Goal: Information Seeking & Learning: Learn about a topic

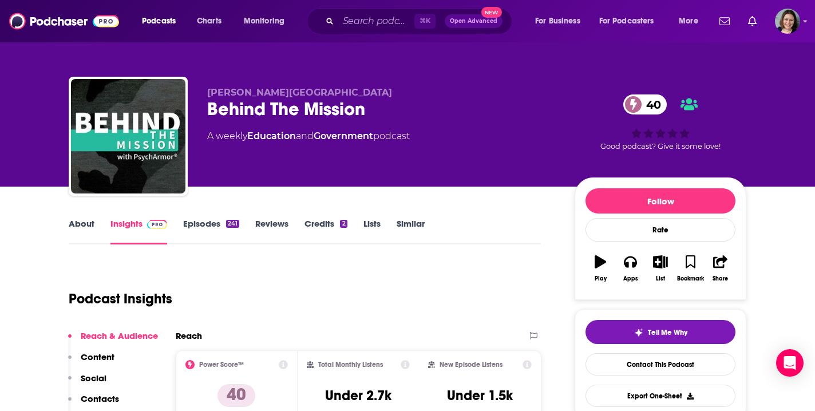
click at [88, 223] on link "About" at bounding box center [82, 231] width 26 height 26
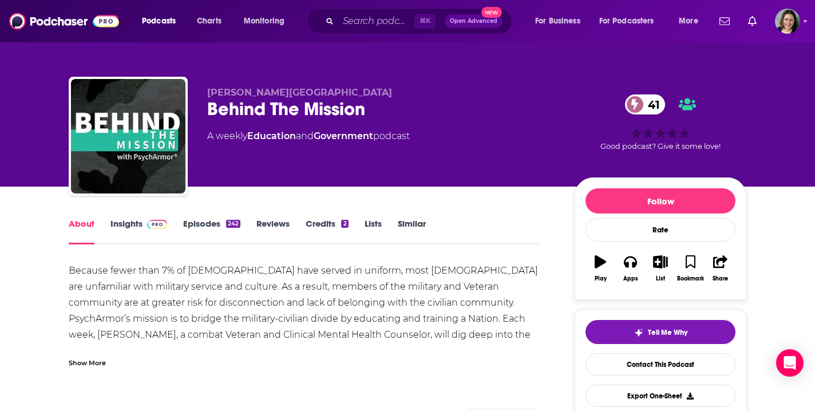
click at [88, 360] on div "Show More" at bounding box center [87, 362] width 37 height 11
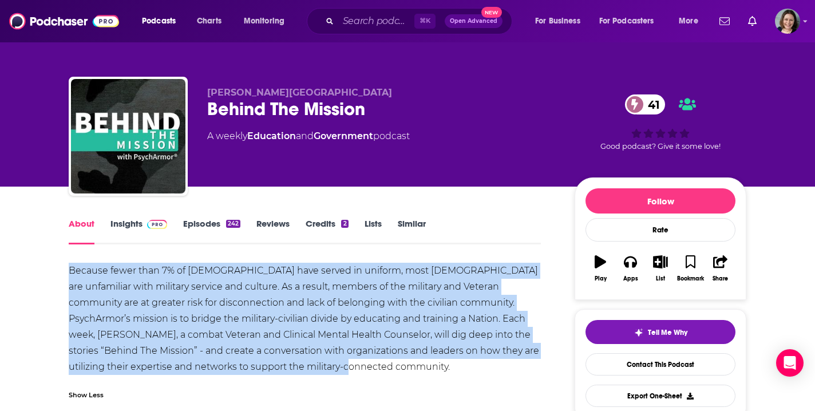
drag, startPoint x: 69, startPoint y: 272, endPoint x: 344, endPoint y: 364, distance: 289.9
copy div "Because fewer than 7% of Americans have served in uniform, most Americans are u…"
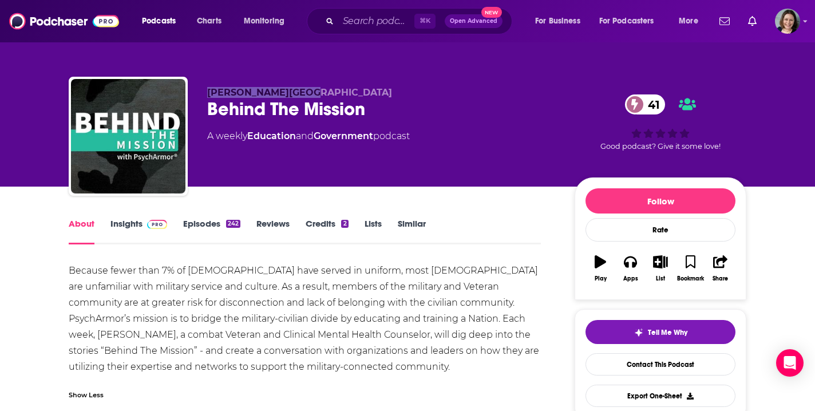
drag, startPoint x: 209, startPoint y: 94, endPoint x: 298, endPoint y: 94, distance: 89.3
click at [298, 94] on p "Duane K. L. France" at bounding box center [381, 92] width 349 height 11
copy span "Duane K. L. France"
click at [136, 223] on link "Insights" at bounding box center [139, 231] width 57 height 26
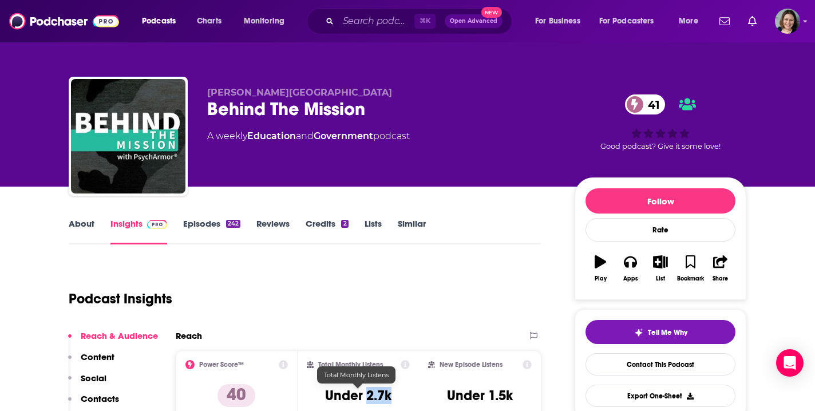
drag, startPoint x: 366, startPoint y: 398, endPoint x: 401, endPoint y: 398, distance: 35.5
click at [401, 398] on div "Total Monthly Listens Under 2.7k" at bounding box center [359, 386] width 104 height 53
copy h3 "2.7k"
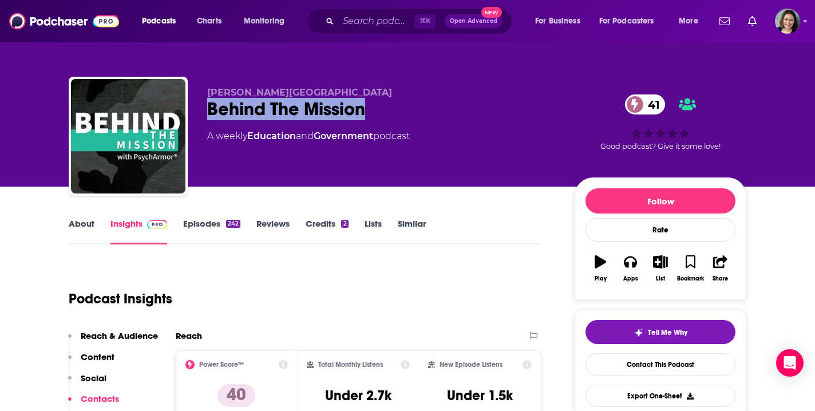
drag, startPoint x: 367, startPoint y: 111, endPoint x: 208, endPoint y: 111, distance: 158.6
click at [208, 111] on div "Behind The Mission 41" at bounding box center [381, 109] width 349 height 22
copy h2 "Behind The Mission"
click at [212, 222] on link "Episodes 242" at bounding box center [211, 231] width 57 height 26
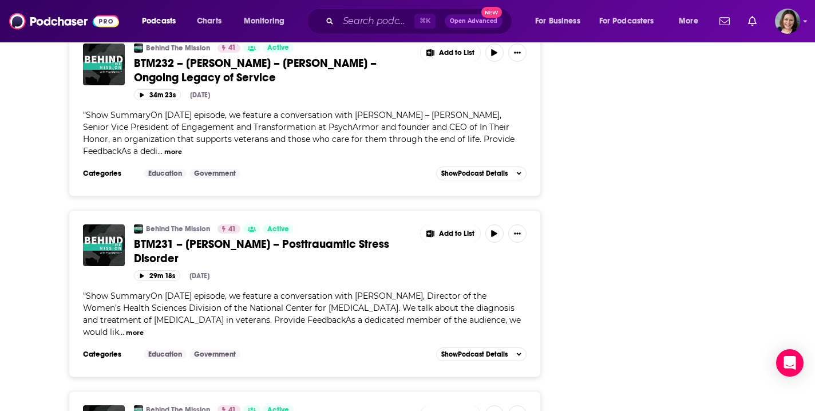
scroll to position [1551, 0]
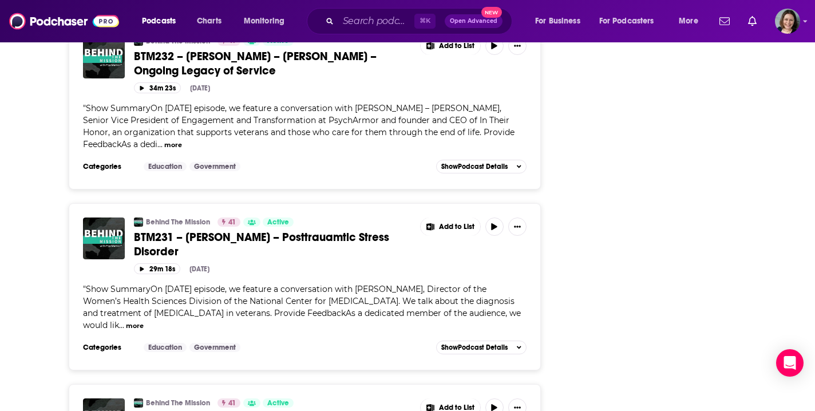
click at [362, 241] on span "BTM231 – Dr Tara Galovski – Posttrauamtic Stress Disorder" at bounding box center [261, 244] width 255 height 29
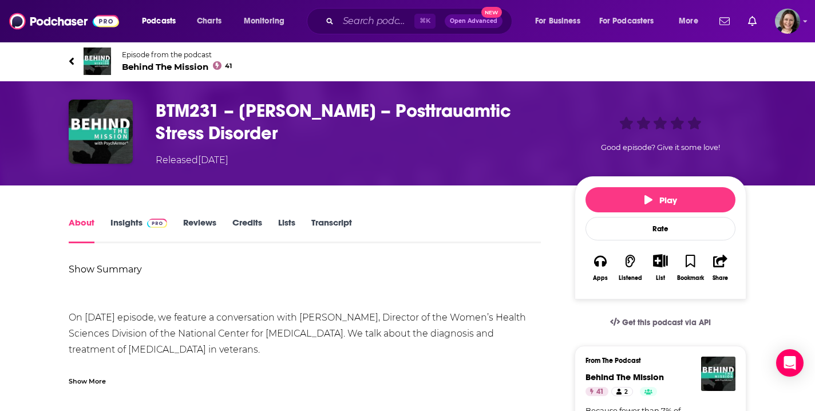
click at [96, 382] on div "Show More" at bounding box center [87, 380] width 37 height 11
drag, startPoint x: 238, startPoint y: 106, endPoint x: 277, endPoint y: 131, distance: 46.1
click at [277, 131] on h1 "BTM231 – Dr Tara Galovski – Posttrauamtic Stress Disorder" at bounding box center [356, 122] width 401 height 45
copy h1 "Dr Tara Galovski – Posttrauamtic Stress Disorder"
drag, startPoint x: 68, startPoint y: 317, endPoint x: 230, endPoint y: 345, distance: 164.4
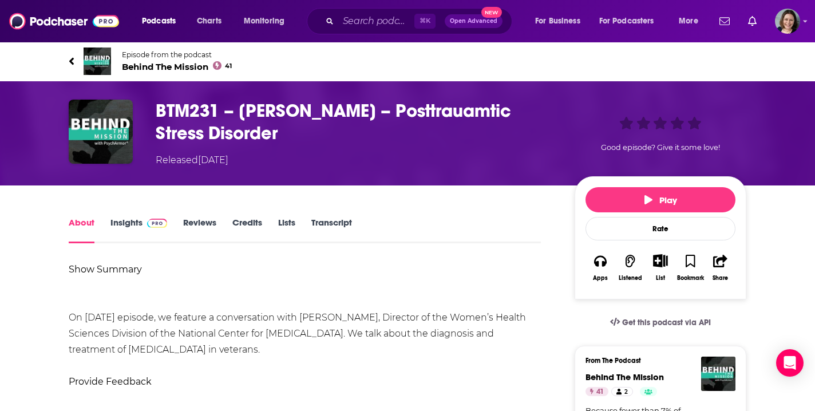
drag, startPoint x: 261, startPoint y: 352, endPoint x: 70, endPoint y: 318, distance: 194.1
copy div "On today’s episode, we feature a conversation with Dr. Tara Galovski, Director …"
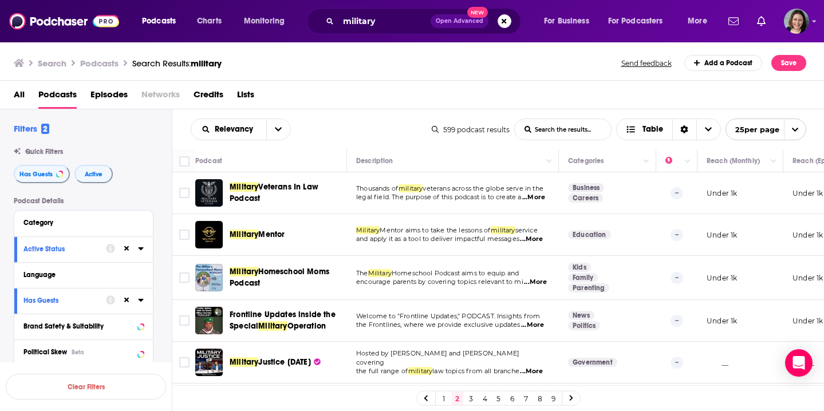
scroll to position [1012, 0]
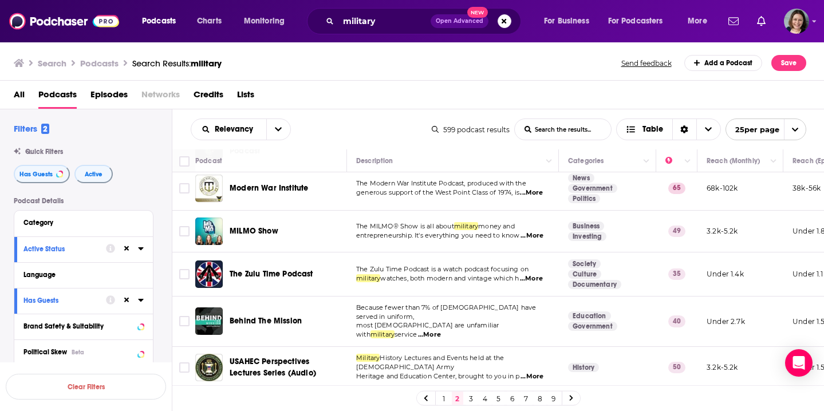
click at [469, 400] on link "3" at bounding box center [470, 399] width 11 height 14
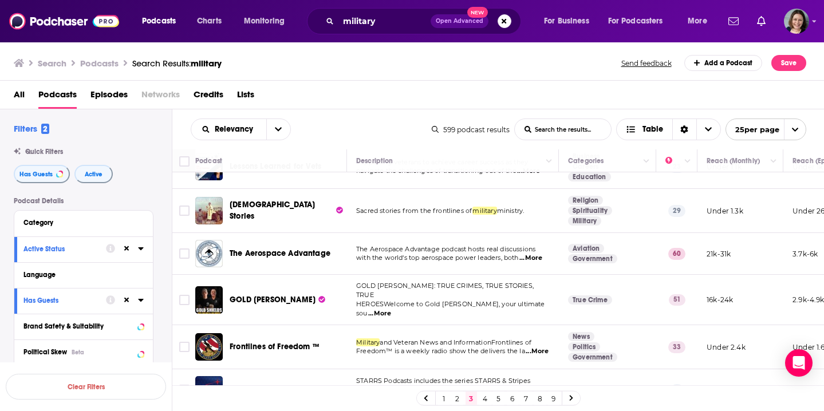
scroll to position [711, 0]
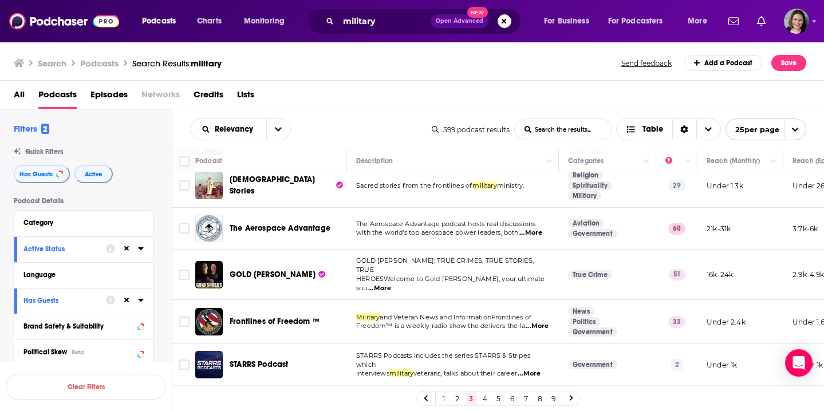
click at [370, 327] on td "Military and Veteran News and InformationFrontlines of Freedom™ is a weekly rad…" at bounding box center [453, 322] width 212 height 44
click at [526, 323] on span "...More" at bounding box center [537, 326] width 23 height 9
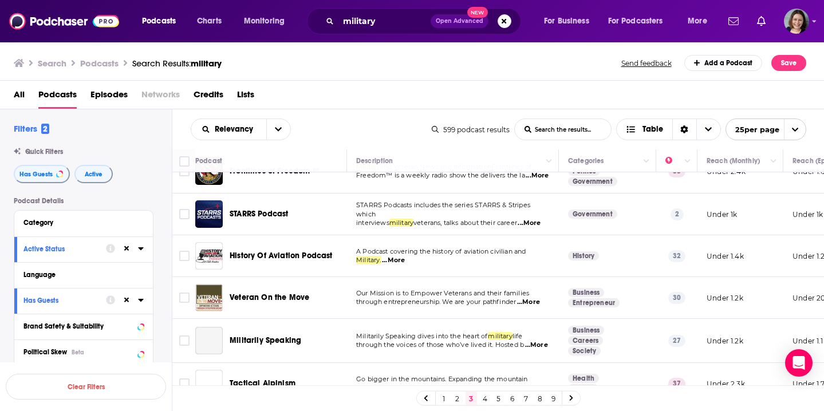
scroll to position [881, 0]
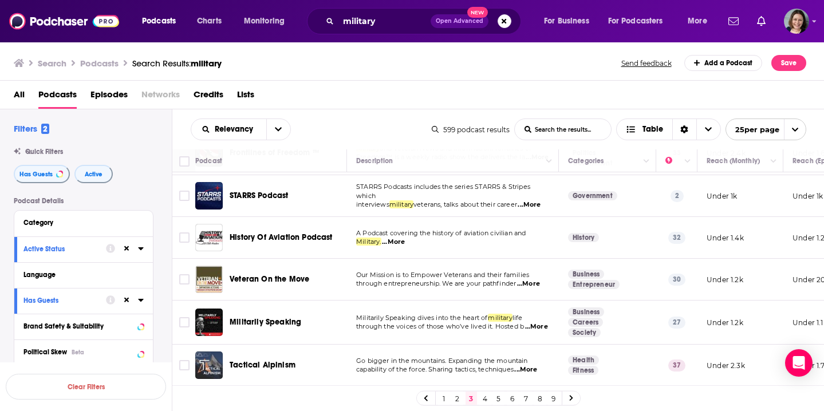
click at [484, 399] on link "4" at bounding box center [484, 399] width 11 height 14
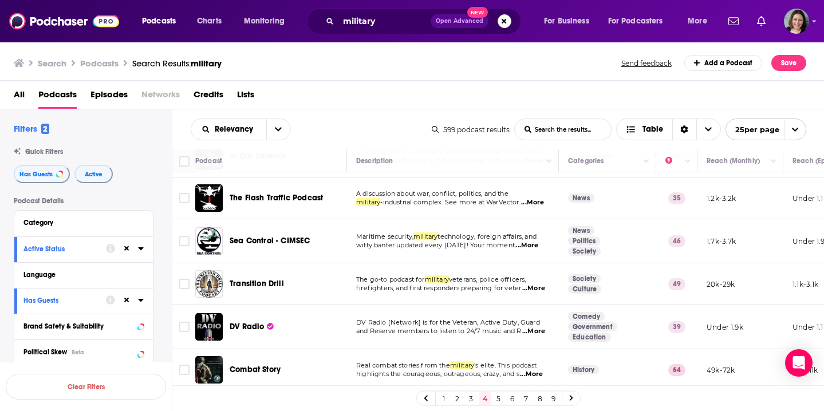
scroll to position [127, 0]
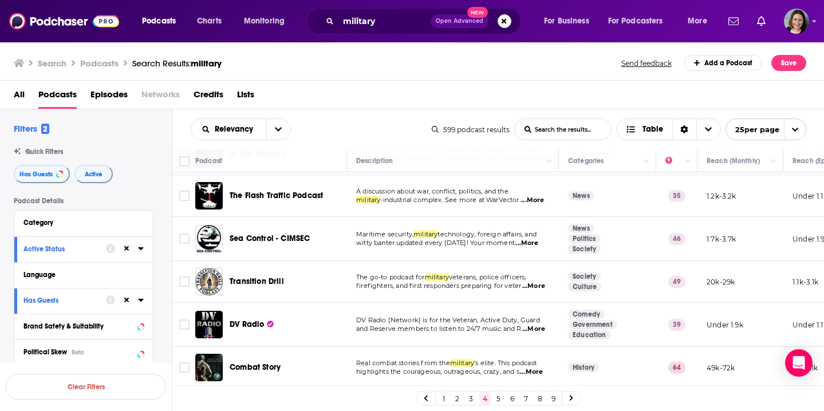
click at [541, 287] on span "...More" at bounding box center [533, 286] width 23 height 9
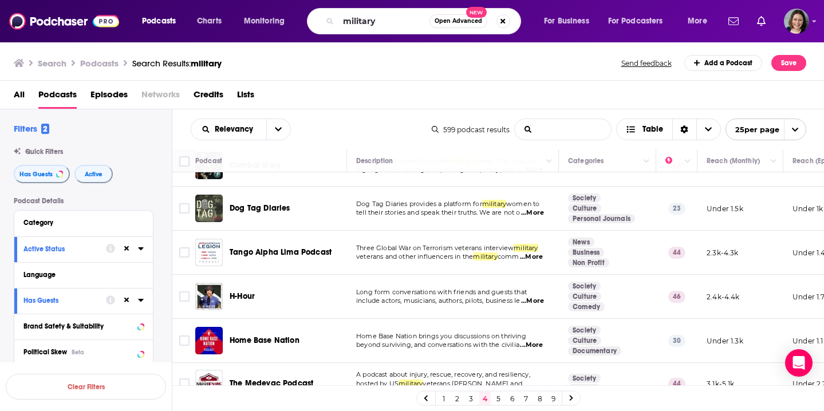
scroll to position [338, 0]
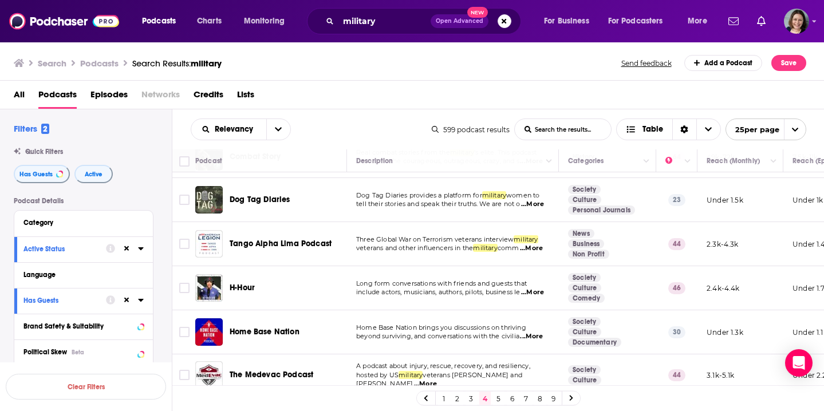
click at [521, 294] on span "...More" at bounding box center [532, 292] width 23 height 9
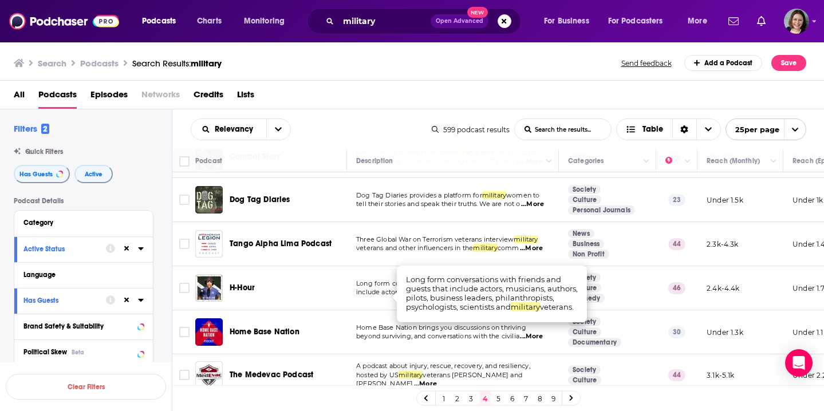
click at [521, 294] on span "...More" at bounding box center [532, 292] width 23 height 9
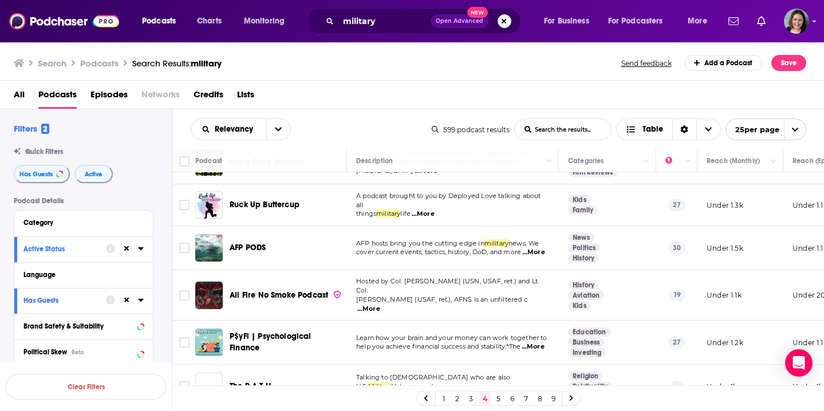
scroll to position [872, 0]
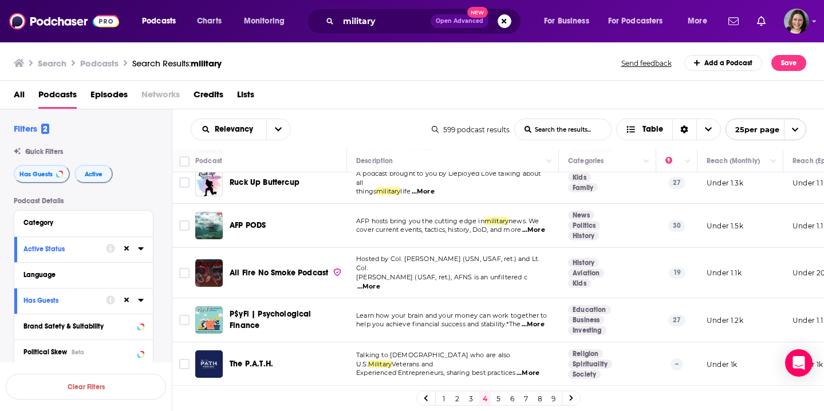
click at [498, 397] on link "5" at bounding box center [498, 399] width 11 height 14
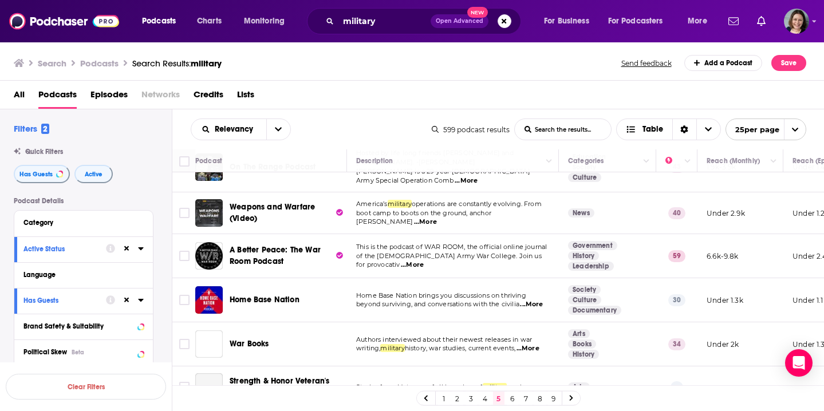
scroll to position [377, 0]
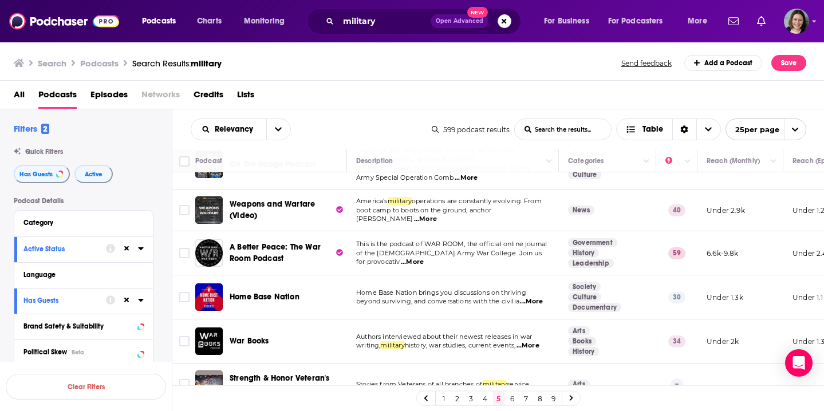
click at [424, 258] on span "...More" at bounding box center [412, 262] width 23 height 9
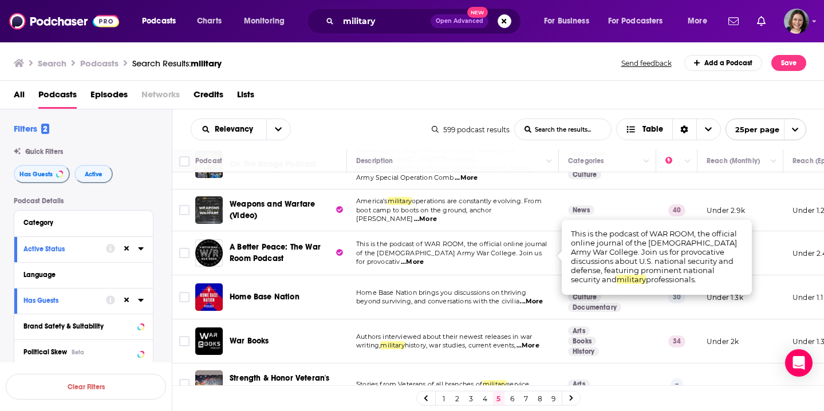
click at [424, 258] on span "...More" at bounding box center [412, 262] width 23 height 9
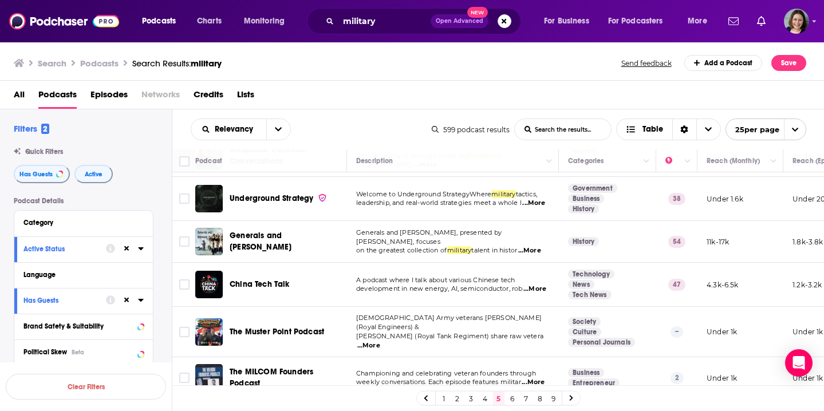
scroll to position [872, 0]
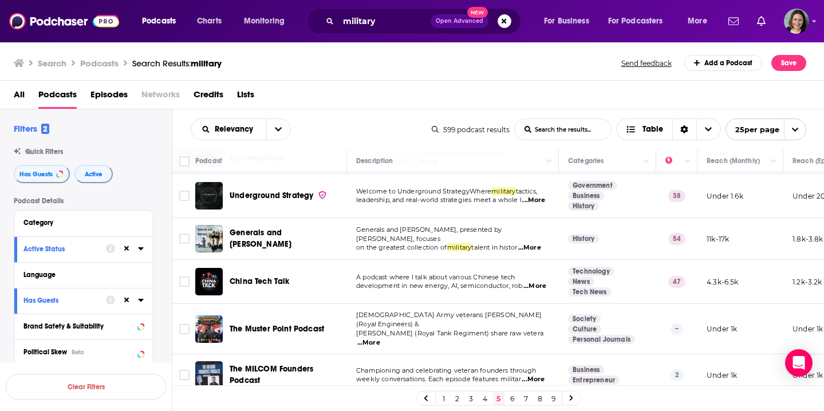
click at [513, 398] on link "6" at bounding box center [512, 399] width 11 height 14
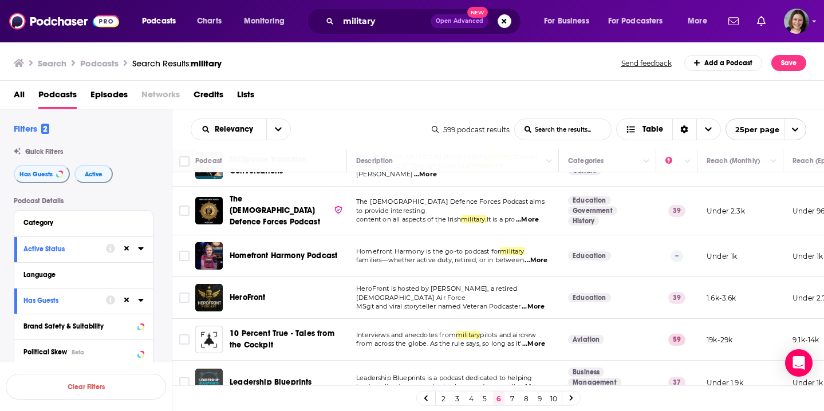
scroll to position [158, 0]
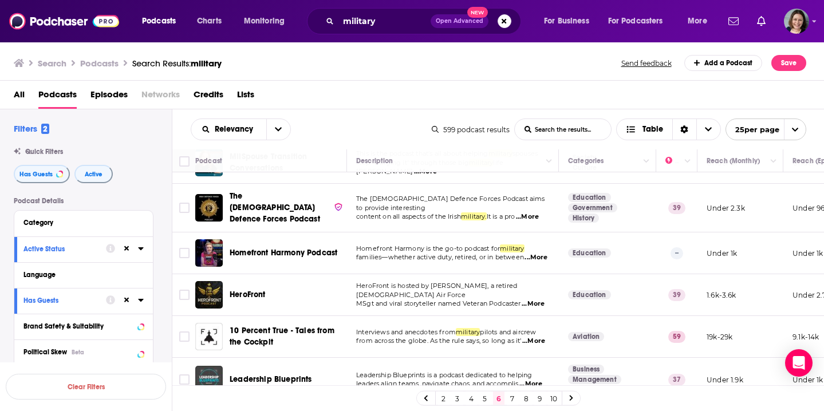
click at [522, 299] on span "...More" at bounding box center [533, 303] width 23 height 9
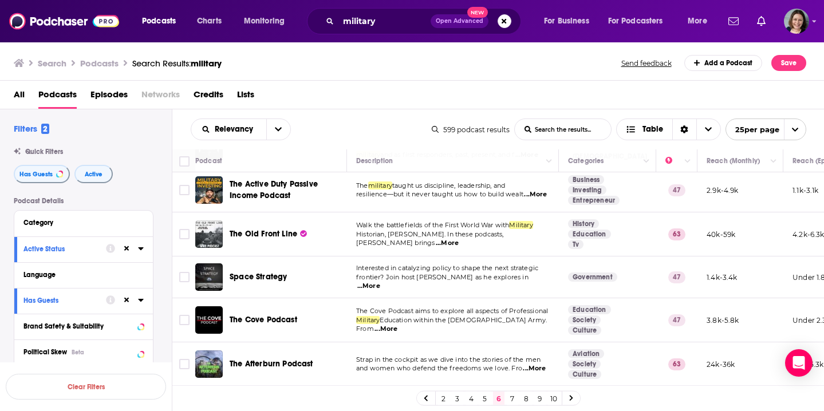
scroll to position [874, 0]
click at [511, 399] on link "7" at bounding box center [512, 399] width 11 height 14
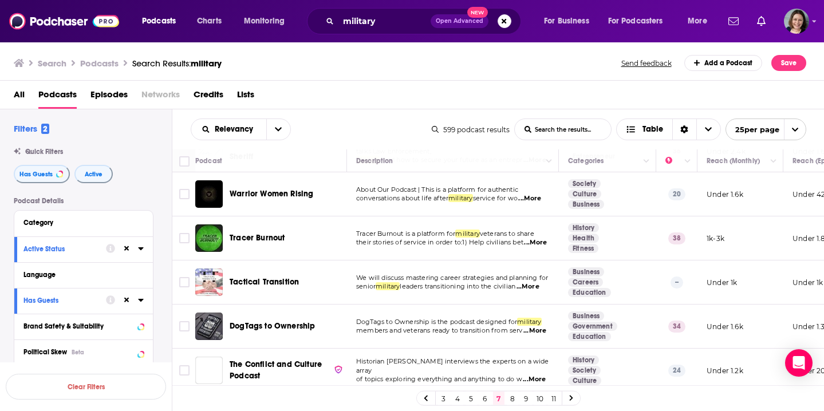
scroll to position [600, 0]
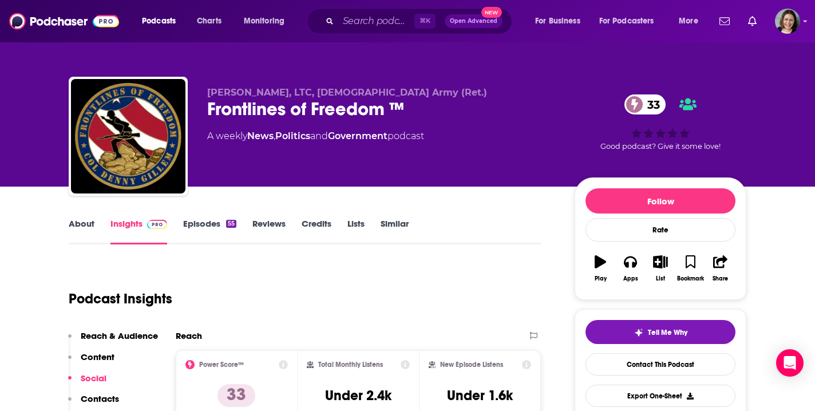
click at [210, 224] on link "Episodes 55" at bounding box center [209, 231] width 53 height 26
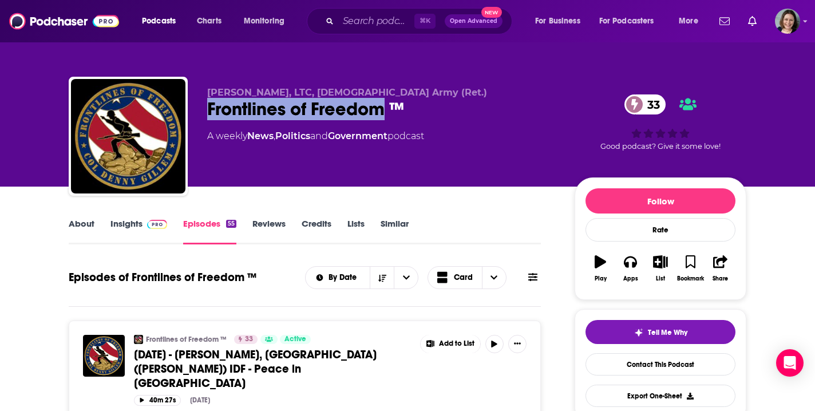
drag, startPoint x: 373, startPoint y: 111, endPoint x: 210, endPoint y: 110, distance: 163.2
click at [210, 110] on div "Frontlines of Freedom ™ 33" at bounding box center [381, 109] width 349 height 22
copy h2 "Frontlines of Freedom"
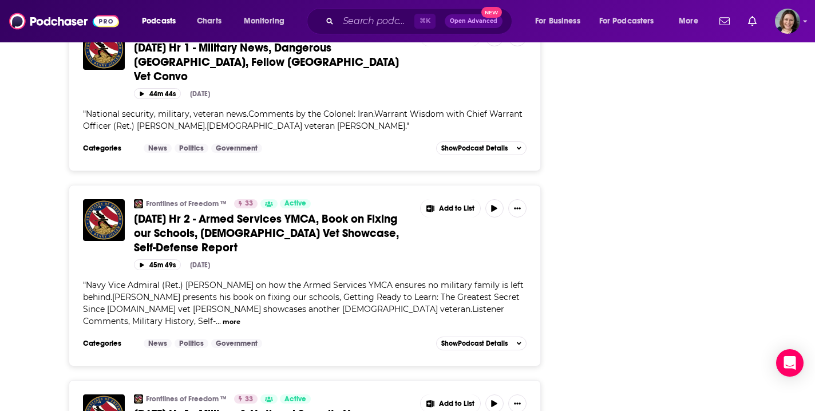
scroll to position [4427, 0]
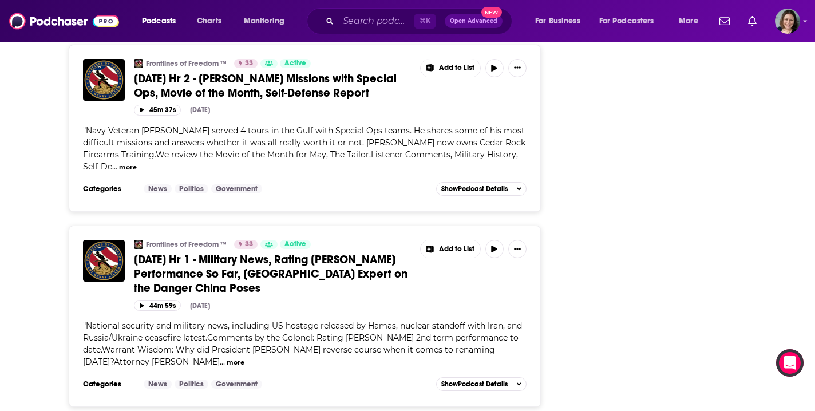
scroll to position [5285, 0]
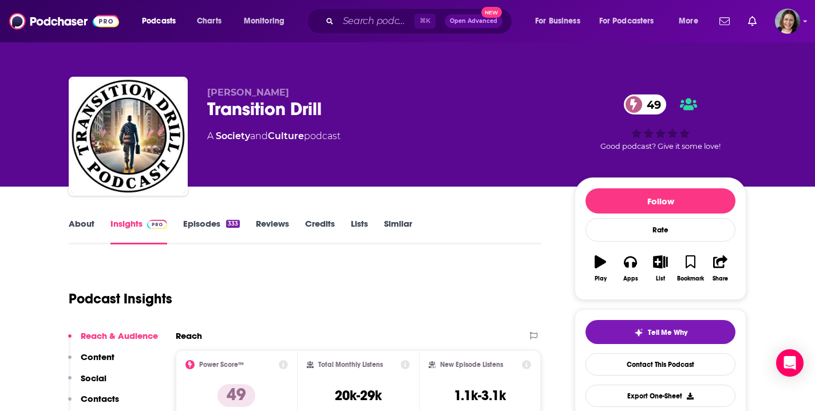
click at [200, 225] on link "Episodes 333" at bounding box center [211, 231] width 57 height 26
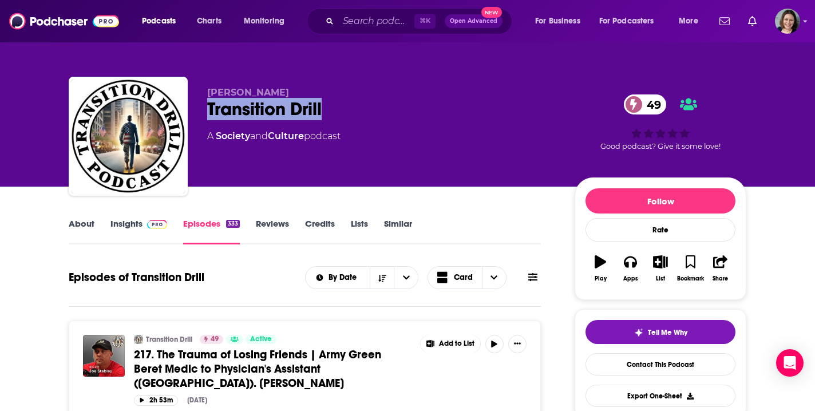
drag, startPoint x: 324, startPoint y: 107, endPoint x: 210, endPoint y: 113, distance: 114.7
click at [210, 113] on div "Transition Drill 49" at bounding box center [381, 109] width 349 height 22
copy h2 "Transition Drill"
click at [80, 226] on link "About" at bounding box center [82, 231] width 26 height 26
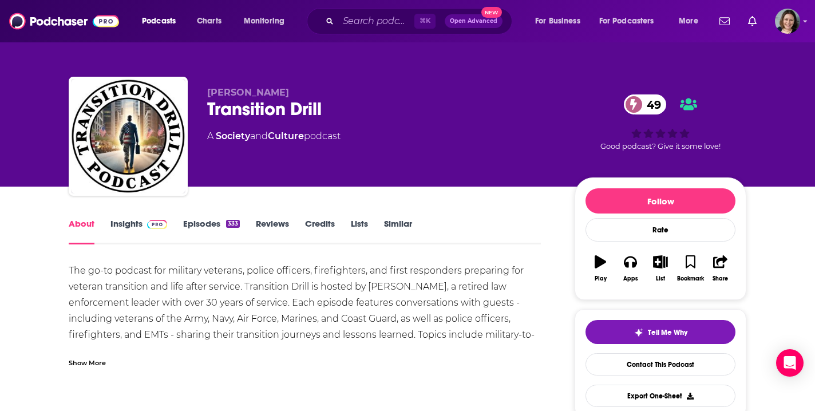
click at [93, 366] on div "Show More" at bounding box center [87, 362] width 37 height 11
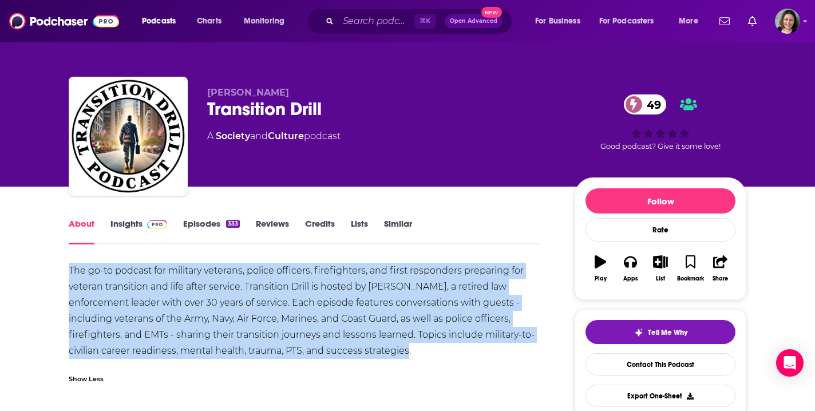
drag, startPoint x: 69, startPoint y: 270, endPoint x: 408, endPoint y: 356, distance: 349.7
click at [408, 357] on div "The go-to podcast for military veterans, police officers, firefighters, and fir…" at bounding box center [305, 311] width 472 height 96
copy div "The go-to podcast for military veterans, police officers, firefighters, and fir…"
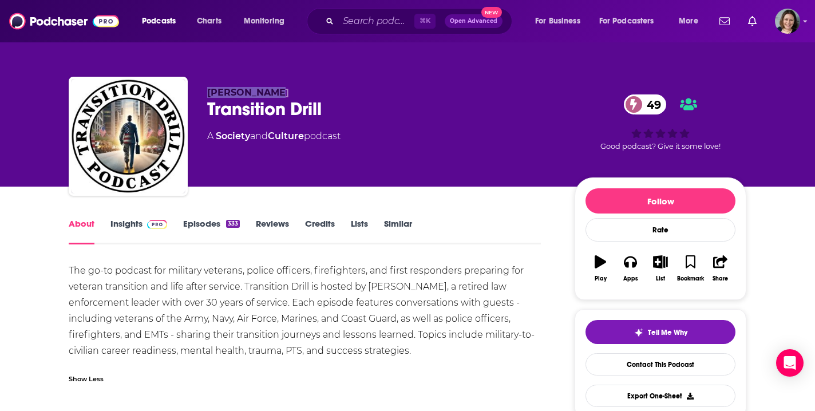
drag, startPoint x: 270, startPoint y: 93, endPoint x: 208, endPoint y: 96, distance: 61.9
click at [208, 96] on p "[PERSON_NAME]" at bounding box center [381, 92] width 349 height 11
copy span "[PERSON_NAME]"
click at [130, 218] on link "Insights" at bounding box center [139, 231] width 57 height 26
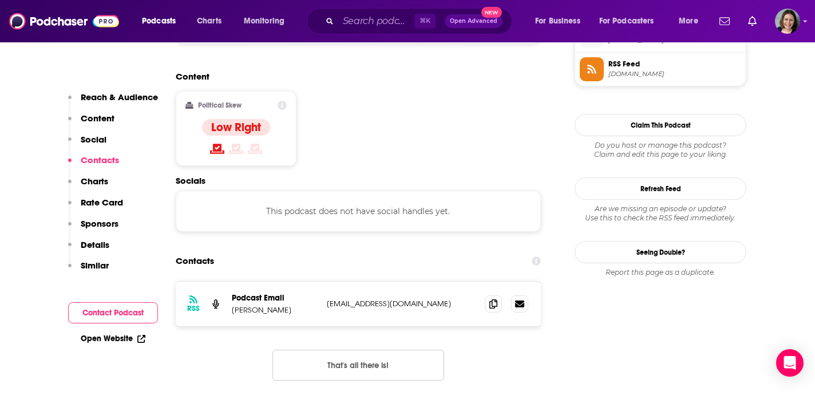
scroll to position [853, 0]
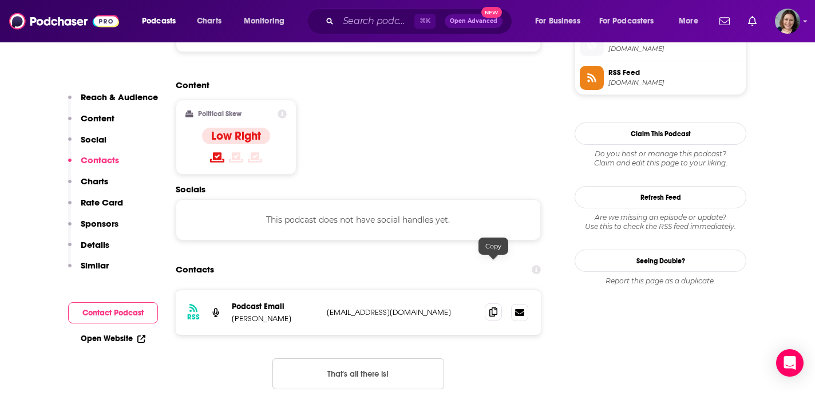
click at [494, 307] on icon at bounding box center [494, 311] width 8 height 9
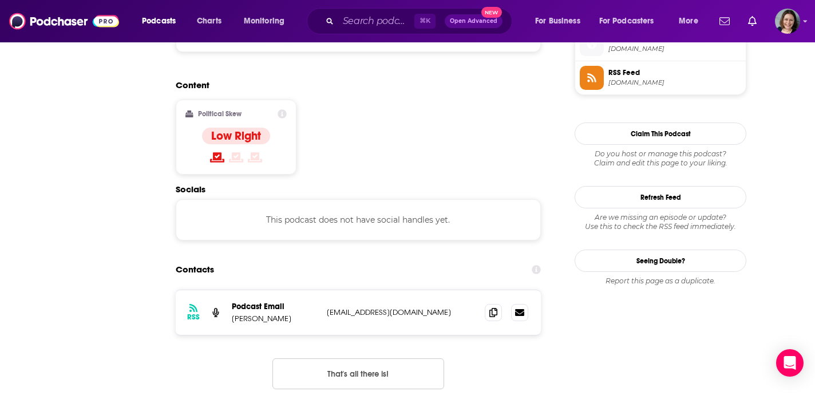
scroll to position [0, 0]
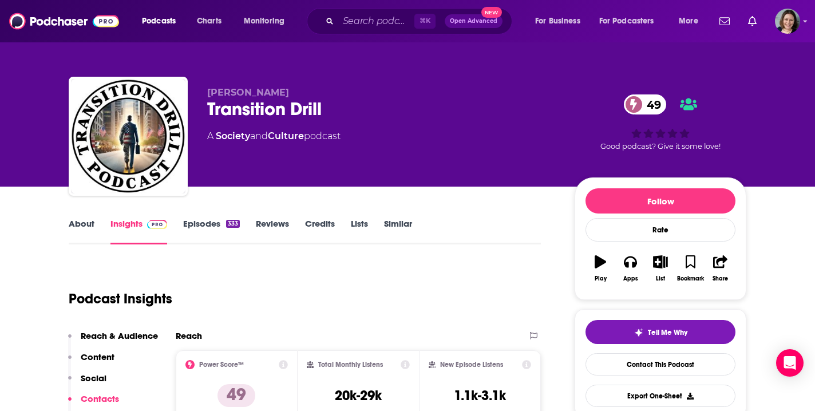
click at [207, 223] on link "Episodes 333" at bounding box center [211, 231] width 57 height 26
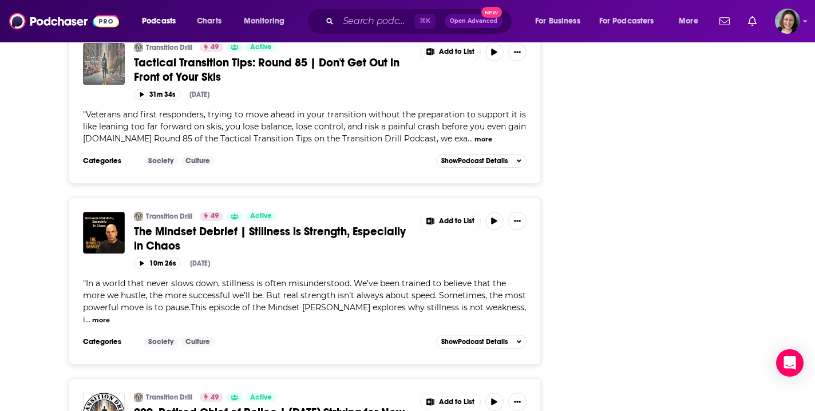
scroll to position [4214, 0]
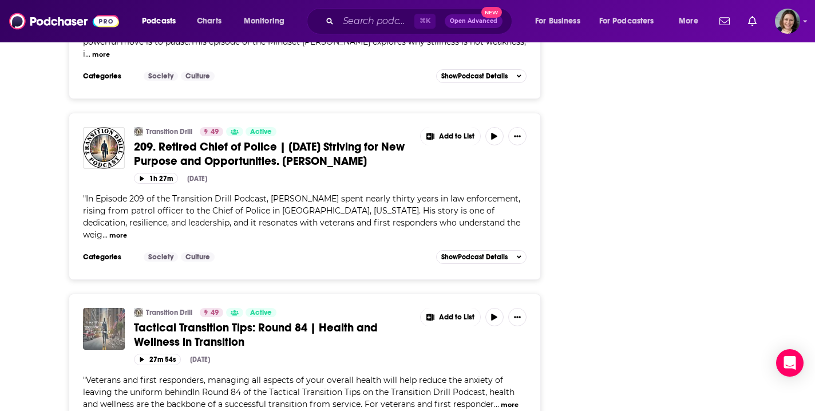
scroll to position [4486, 0]
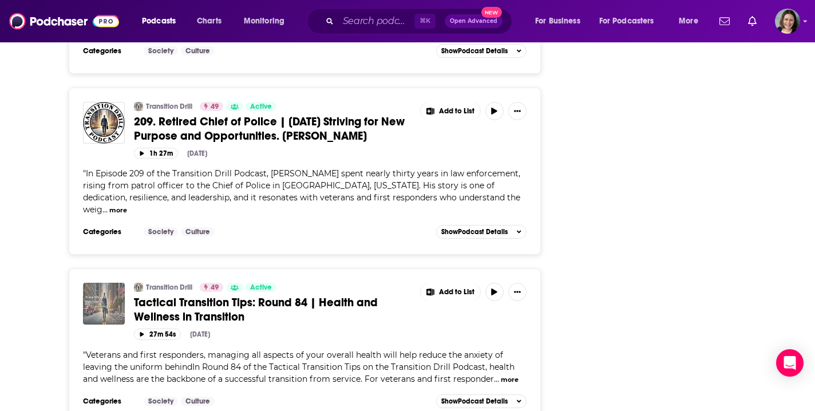
click at [510, 375] on button "more" at bounding box center [510, 380] width 18 height 10
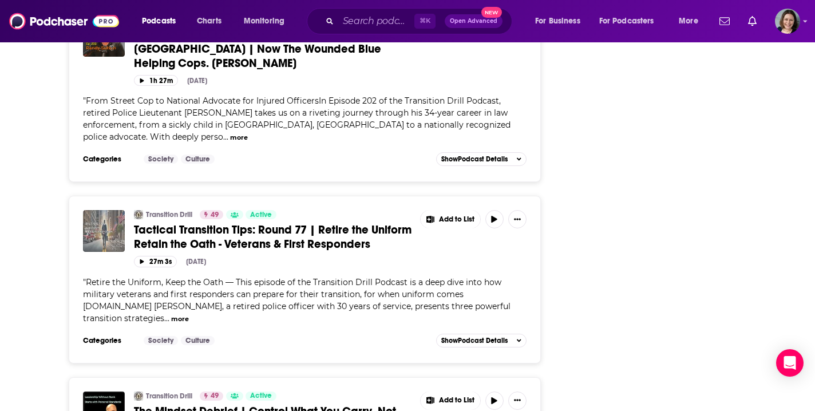
scroll to position [8606, 0]
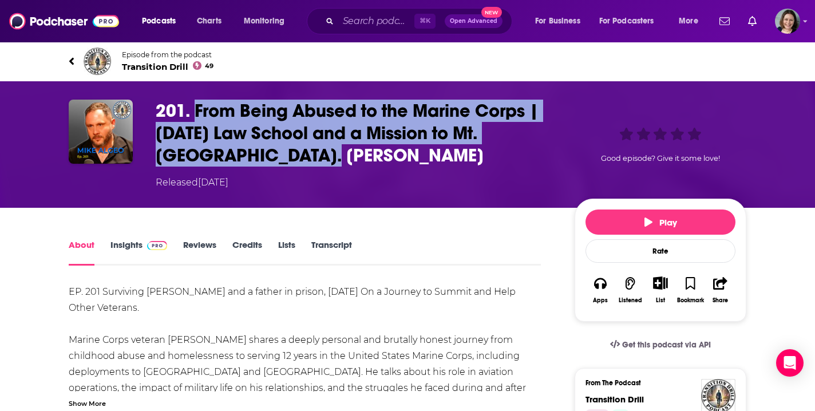
drag, startPoint x: 195, startPoint y: 105, endPoint x: 261, endPoint y: 155, distance: 83.0
click at [262, 155] on h1 "201. From Being Abused to the Marine Corps | Today Law School and a Mission to …" at bounding box center [356, 133] width 401 height 67
copy h1 "From Being Abused to the Marine Corps | Today Law School and a Mission to Mt. E…"
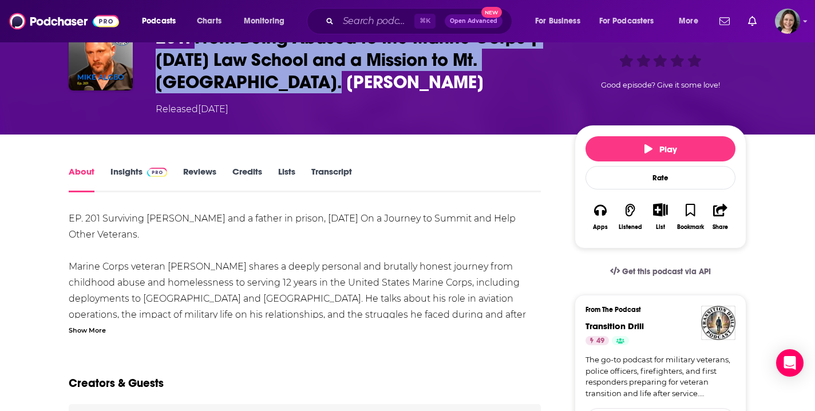
scroll to position [83, 0]
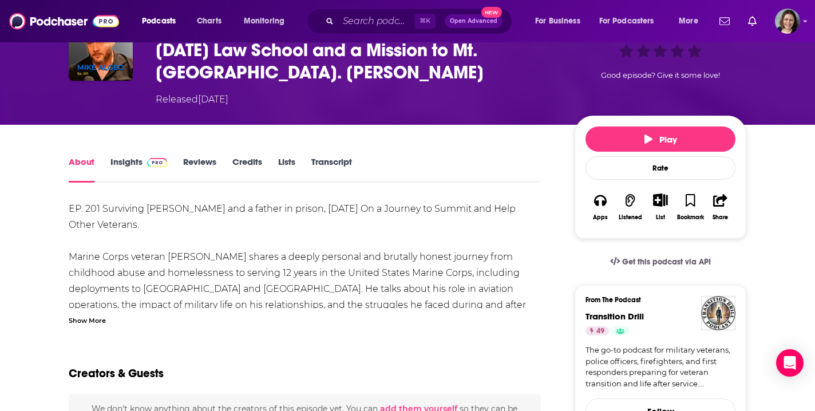
click at [99, 319] on div "Show More" at bounding box center [87, 319] width 37 height 11
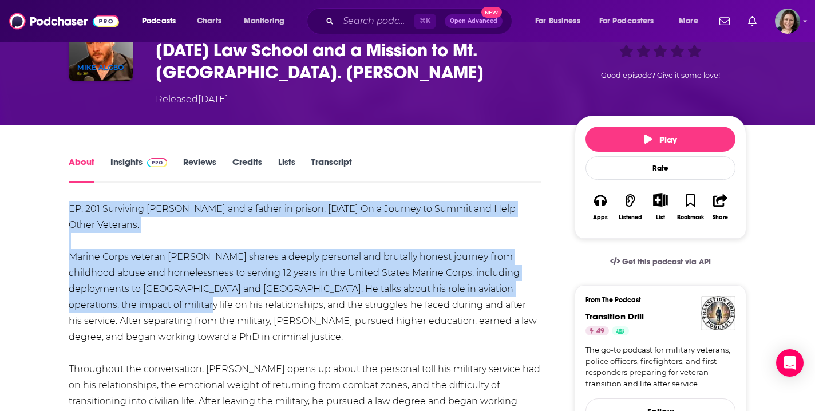
drag, startPoint x: 68, startPoint y: 243, endPoint x: 96, endPoint y: 290, distance: 55.2
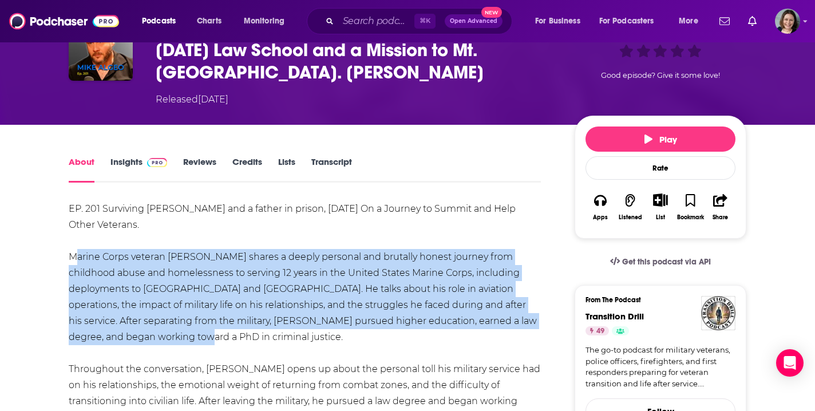
drag, startPoint x: 102, startPoint y: 321, endPoint x: 71, endPoint y: 244, distance: 82.4
copy div "Marine Corps veteran Mike Algeo shares a deeply personal and brutally honest jo…"
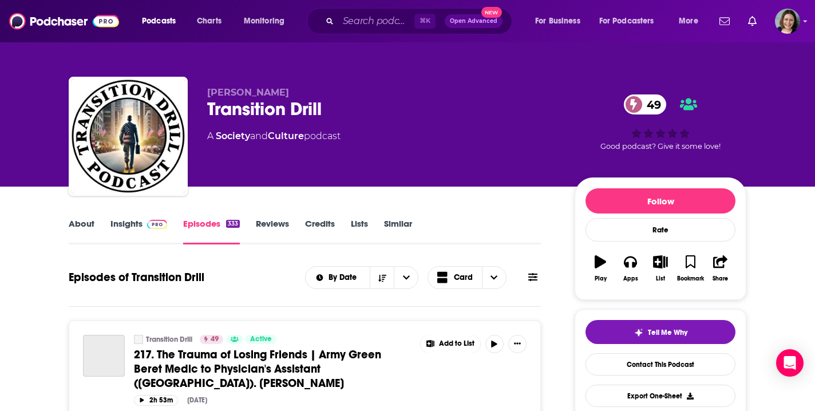
click at [126, 228] on link "Insights" at bounding box center [139, 231] width 57 height 26
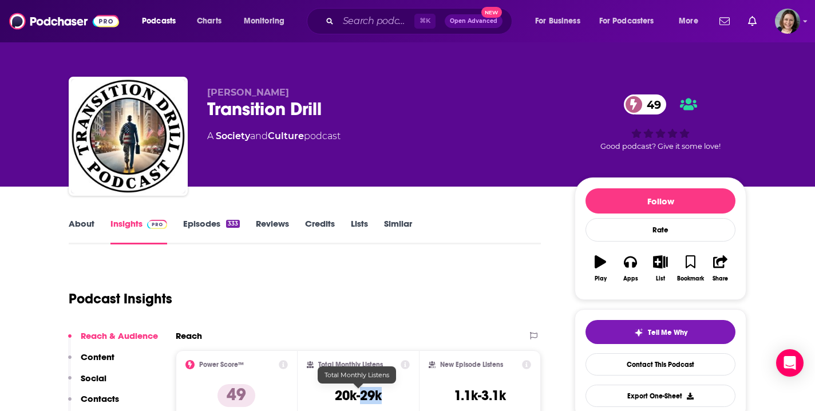
drag, startPoint x: 384, startPoint y: 397, endPoint x: 362, endPoint y: 398, distance: 21.8
click at [362, 398] on div "Total Monthly Listens 20k-29k" at bounding box center [359, 386] width 104 height 53
copy h3 "29k"
click at [362, 27] on input "Search podcasts, credits, & more..." at bounding box center [376, 21] width 76 height 18
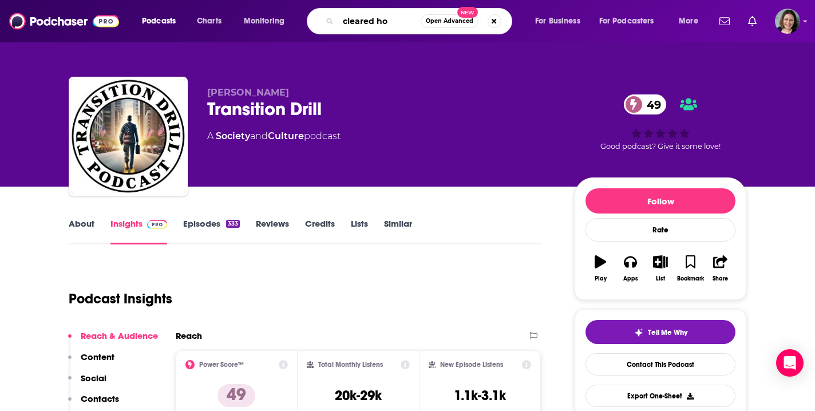
type input "cleared hot"
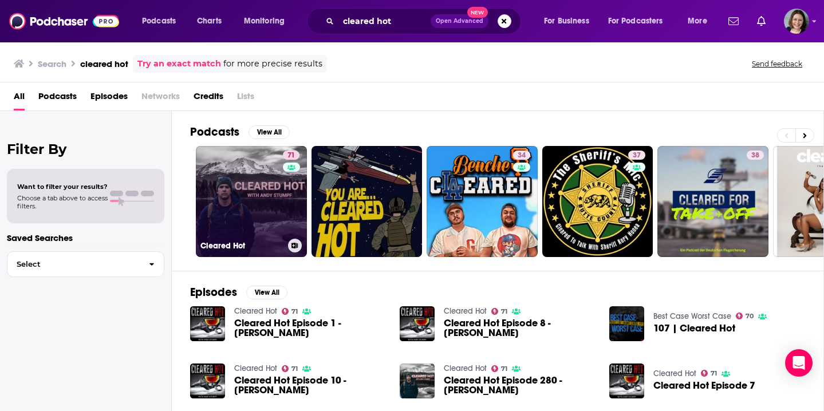
click at [273, 196] on link "71 Cleared Hot" at bounding box center [251, 201] width 111 height 111
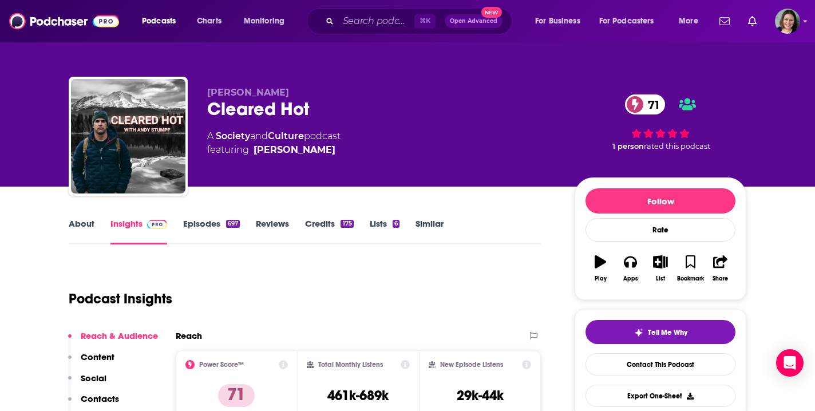
click at [304, 102] on div "Cleared Hot 71" at bounding box center [381, 109] width 349 height 22
drag, startPoint x: 306, startPoint y: 104, endPoint x: 199, endPoint y: 118, distance: 107.4
click at [199, 118] on div "Andy Stumpf Cleared Hot 71 A Society and Culture podcast featuring Andy Stumpf …" at bounding box center [408, 139] width 678 height 124
drag, startPoint x: 310, startPoint y: 109, endPoint x: 206, endPoint y: 110, distance: 104.2
click at [206, 110] on div "Andy Stumpf Cleared Hot 71 A Society and Culture podcast featuring Andy Stumpf …" at bounding box center [408, 139] width 678 height 124
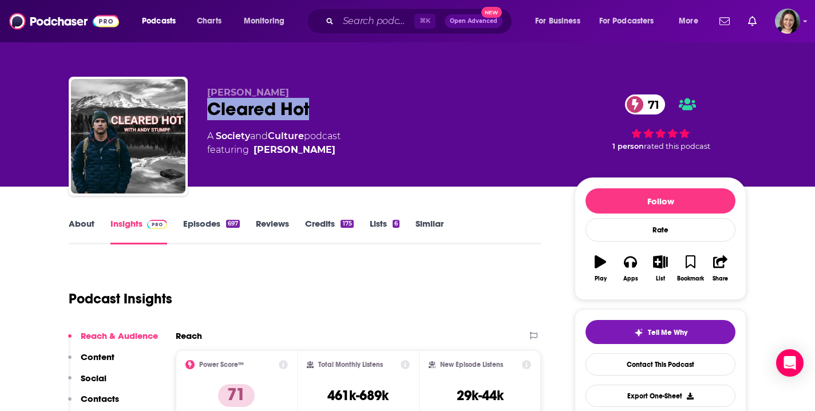
copy h2 "Cleared Hot"
click at [390, 22] on input "Search podcasts, credits, & more..." at bounding box center [376, 21] width 76 height 18
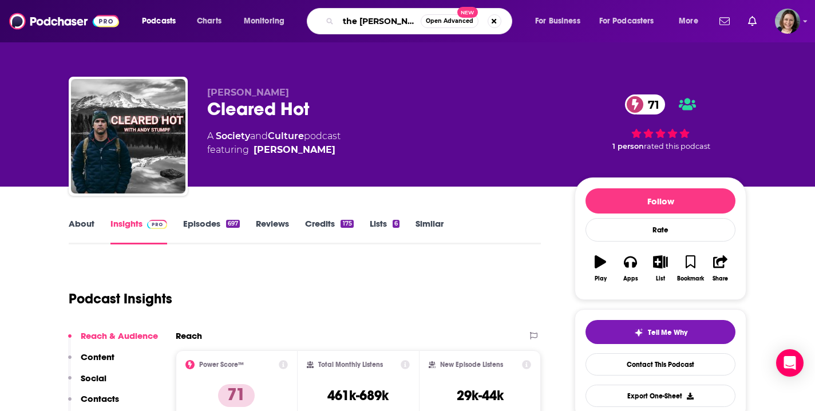
type input "the Shawn Ryan show"
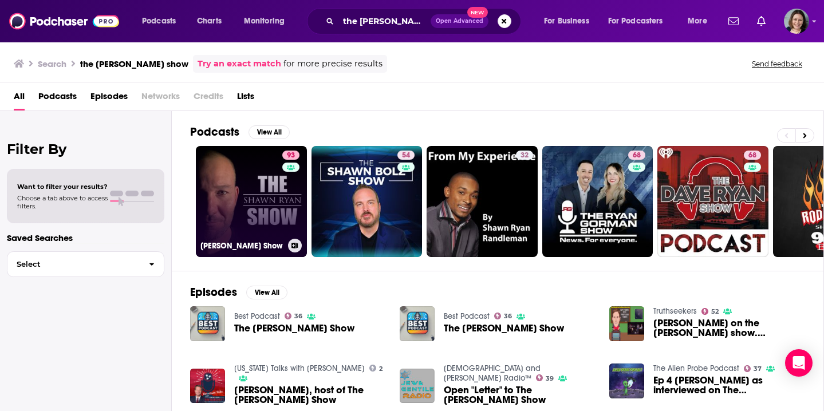
click at [254, 212] on link "93 Shawn Ryan Show" at bounding box center [251, 201] width 111 height 111
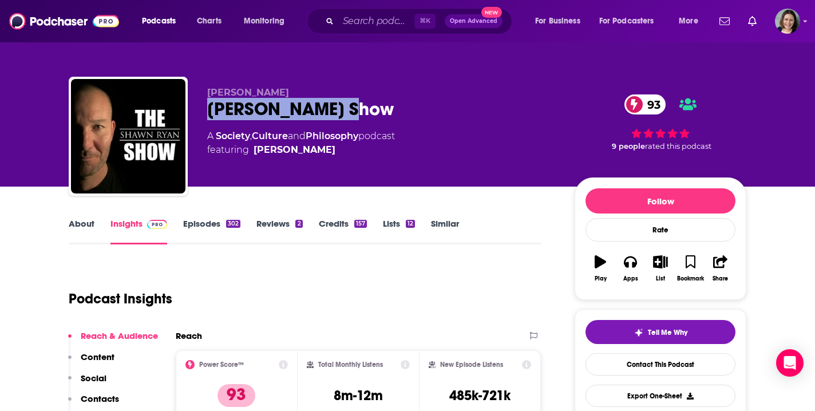
drag, startPoint x: 206, startPoint y: 109, endPoint x: 362, endPoint y: 106, distance: 155.7
click at [362, 106] on div "Shawn Ryan Shawn Ryan Show 93 A Society , Culture and Philosophy podcast featur…" at bounding box center [408, 139] width 678 height 124
copy h2 "Shawn Ryan Show"
click at [74, 226] on link "About" at bounding box center [82, 231] width 26 height 26
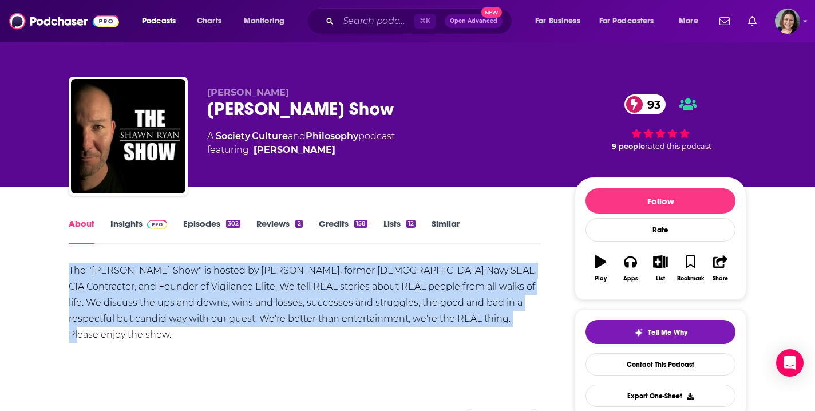
drag, startPoint x: 68, startPoint y: 271, endPoint x: 478, endPoint y: 319, distance: 412.8
copy div "The "Shawn Ryan Show" is hosted by Shawn Ryan, former U.S. Navy SEAL, CIA Contr…"
click at [128, 224] on link "Insights" at bounding box center [139, 231] width 57 height 26
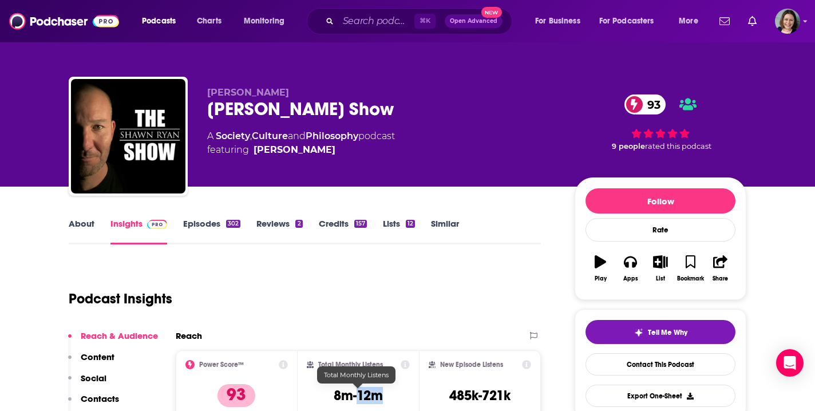
drag, startPoint x: 359, startPoint y: 397, endPoint x: 383, endPoint y: 398, distance: 24.1
click at [383, 398] on h3 "8m-12m" at bounding box center [358, 395] width 49 height 17
copy h3 "12m"
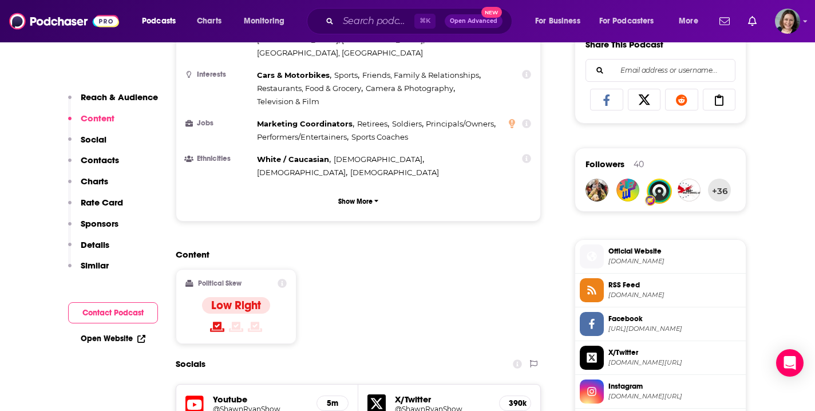
scroll to position [798, 0]
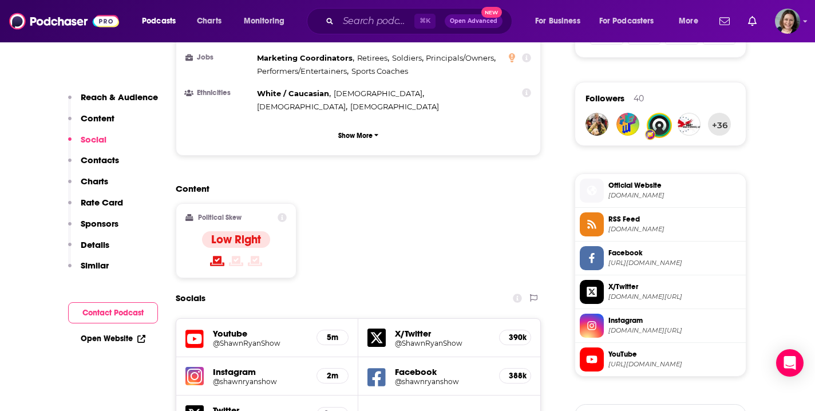
click at [243, 377] on h5 "@shawnryanshow" at bounding box center [260, 381] width 94 height 9
click at [658, 196] on span "shawnryanshow.com" at bounding box center [675, 195] width 133 height 9
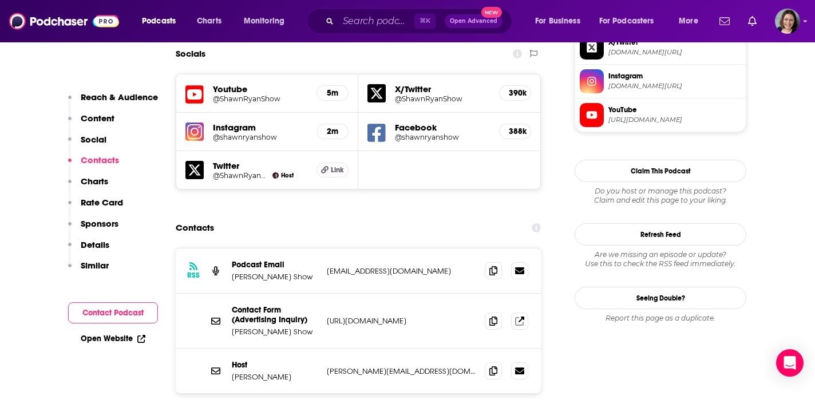
scroll to position [1052, 0]
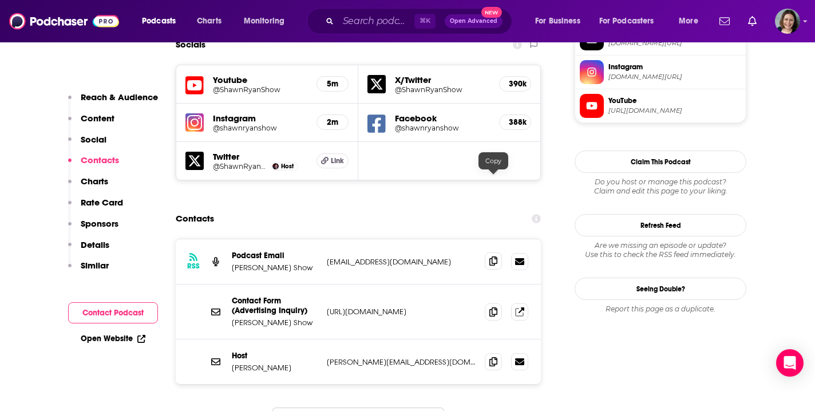
click at [492, 256] on icon at bounding box center [494, 260] width 8 height 9
click at [495, 357] on icon at bounding box center [494, 361] width 8 height 9
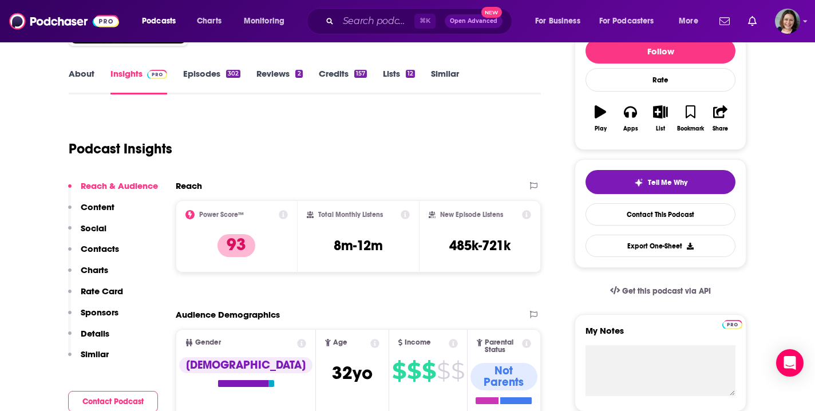
scroll to position [0, 0]
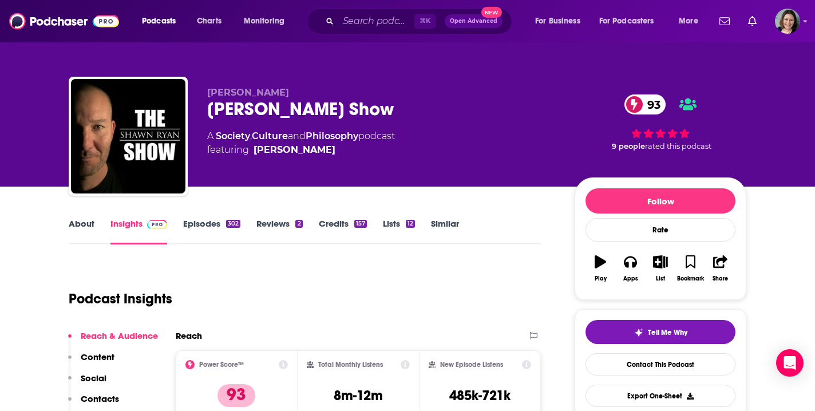
click at [203, 222] on link "Episodes 302" at bounding box center [211, 231] width 57 height 26
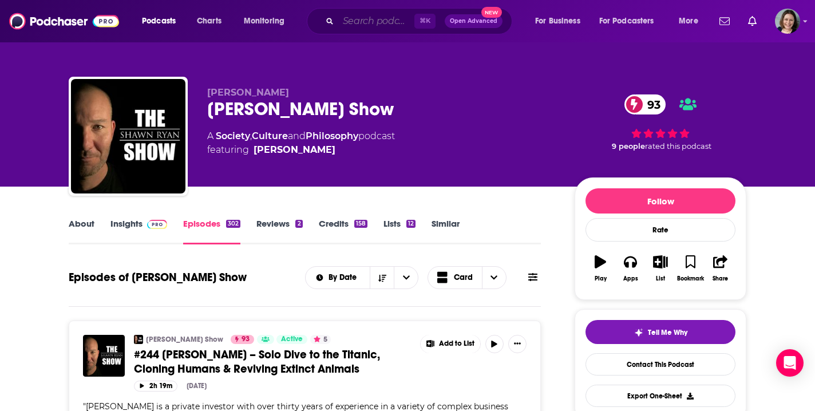
click at [377, 23] on input "Search podcasts, credits, & more..." at bounding box center [376, 21] width 76 height 18
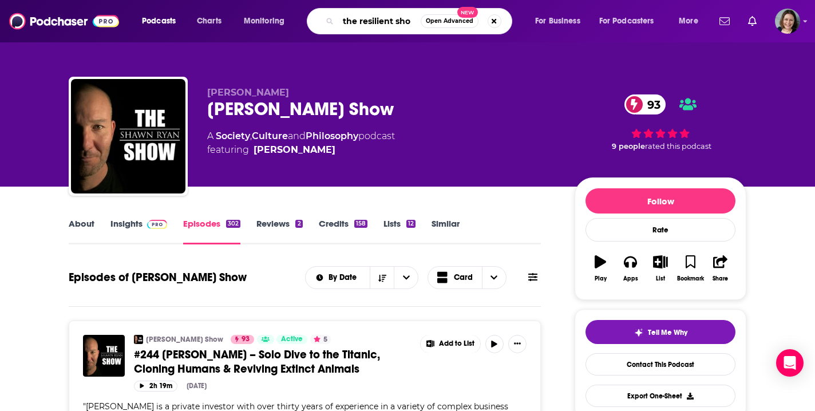
type input "the resilient show"
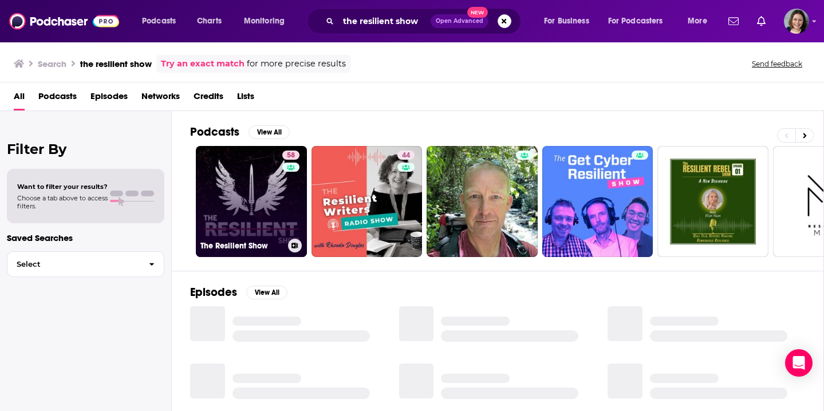
click at [234, 216] on link "58 The Resilient Show" at bounding box center [251, 201] width 111 height 111
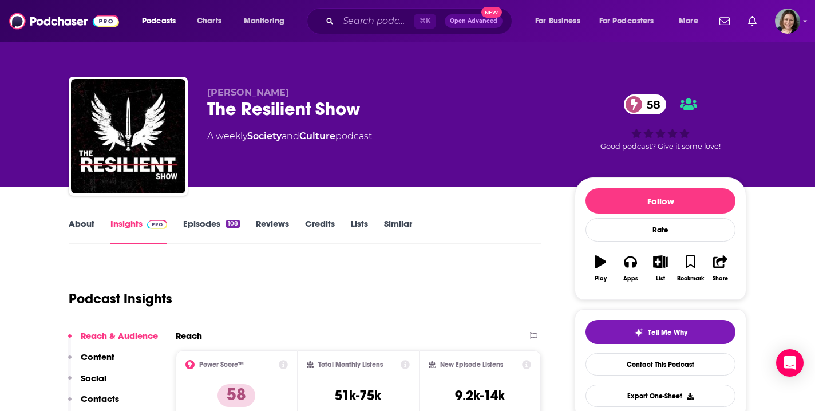
click at [204, 224] on link "Episodes 108" at bounding box center [211, 231] width 57 height 26
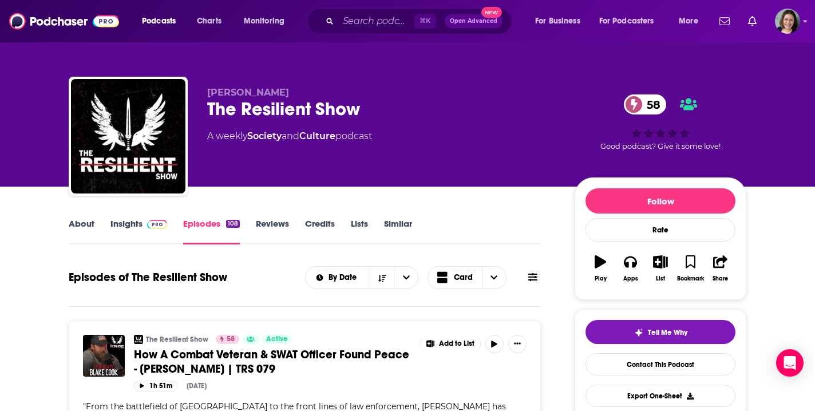
click at [128, 227] on link "Insights" at bounding box center [139, 231] width 57 height 26
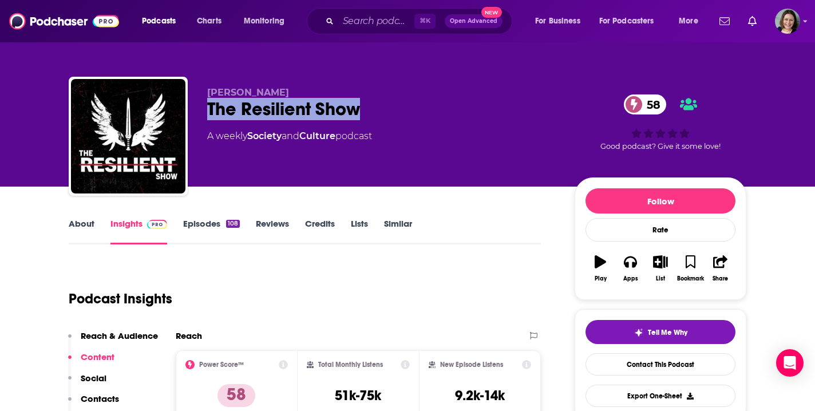
drag, startPoint x: 365, startPoint y: 106, endPoint x: 209, endPoint y: 112, distance: 155.8
click at [209, 112] on div "The Resilient Show 58" at bounding box center [381, 109] width 349 height 22
click at [88, 223] on link "About" at bounding box center [82, 231] width 26 height 26
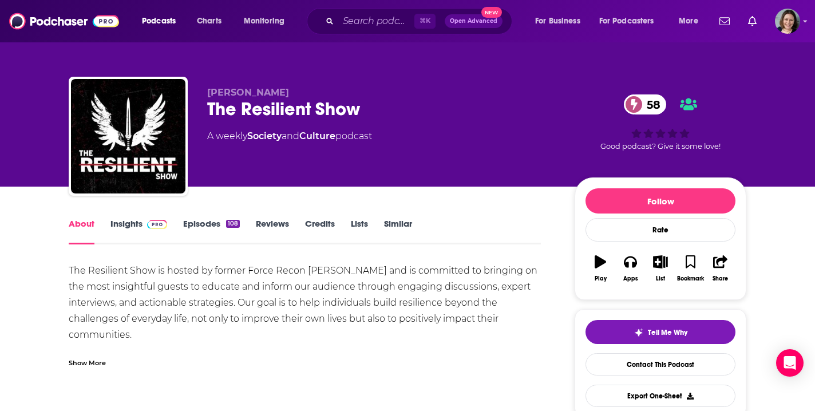
click at [103, 362] on div "Show More" at bounding box center [87, 362] width 37 height 11
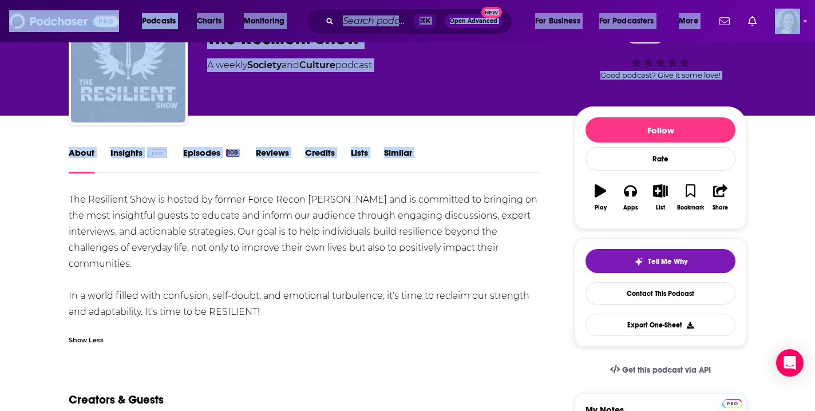
scroll to position [86, 0]
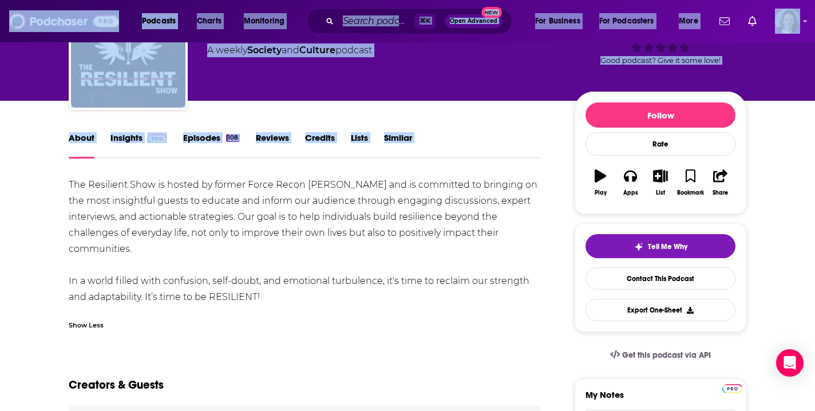
drag, startPoint x: 70, startPoint y: 271, endPoint x: 273, endPoint y: 301, distance: 205.3
click at [273, 301] on div "The Resilient Show is hosted by former Force Recon Marine Chad Robichaux and is…" at bounding box center [305, 241] width 472 height 128
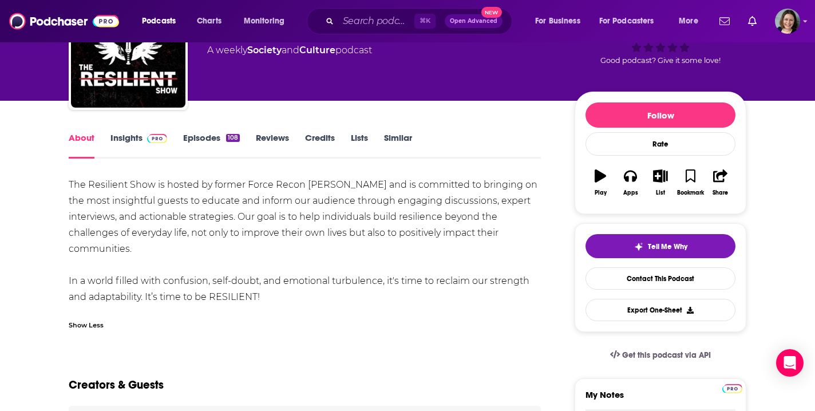
drag, startPoint x: 69, startPoint y: 183, endPoint x: 266, endPoint y: 297, distance: 227.8
click at [266, 297] on div "The Resilient Show is hosted by former Force Recon Marine Chad Robichaux and is…" at bounding box center [305, 241] width 472 height 128
click at [129, 137] on link "Insights" at bounding box center [139, 145] width 57 height 26
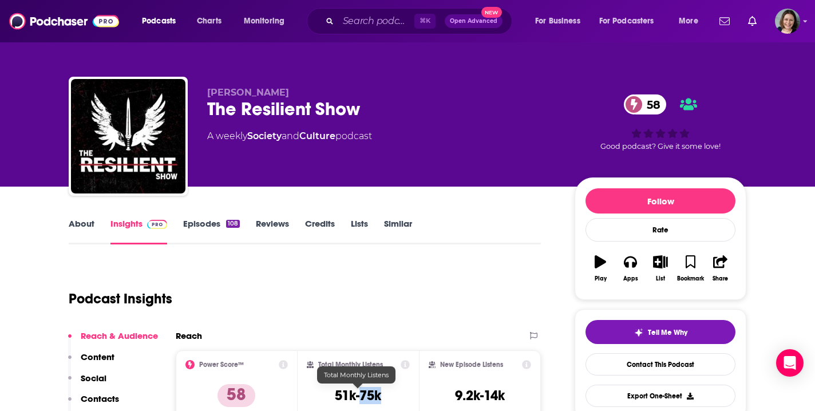
drag, startPoint x: 361, startPoint y: 396, endPoint x: 381, endPoint y: 394, distance: 20.6
click at [381, 396] on h3 "51k-75k" at bounding box center [358, 395] width 46 height 17
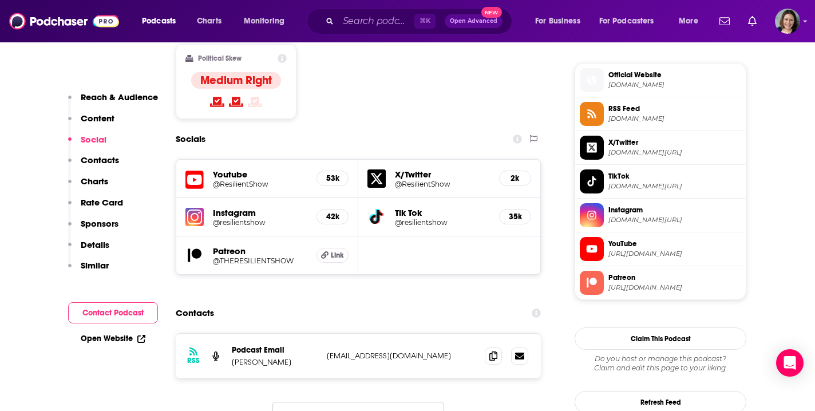
scroll to position [865, 0]
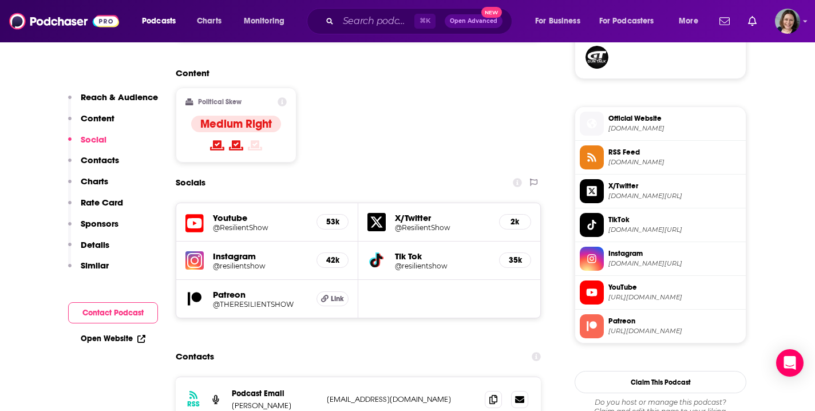
click at [260, 251] on h5 "Instagram" at bounding box center [260, 256] width 94 height 11
click at [250, 242] on div "Instagram @resilientshow 42k" at bounding box center [267, 261] width 182 height 38
click at [249, 262] on h5 "@resilientshow" at bounding box center [260, 266] width 94 height 9
click at [495, 394] on icon at bounding box center [494, 398] width 8 height 9
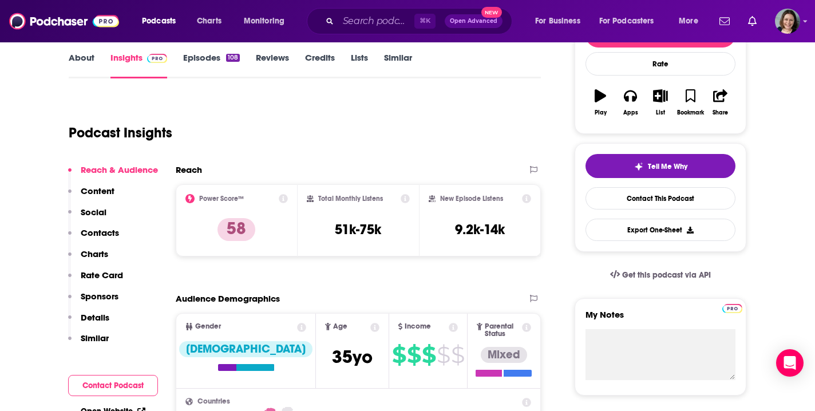
scroll to position [157, 0]
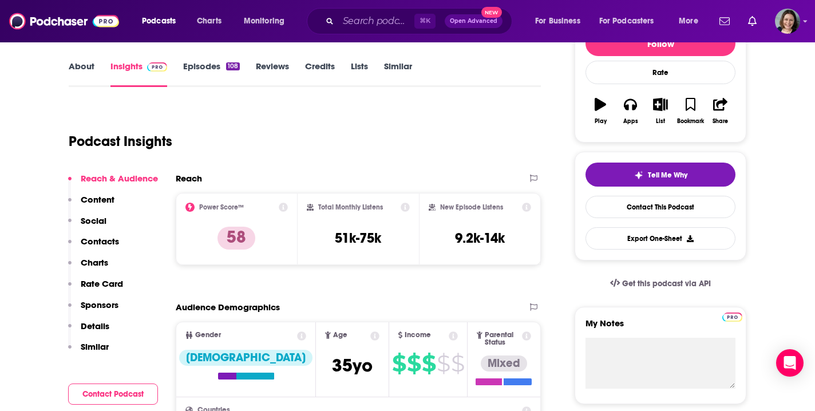
click at [205, 69] on link "Episodes 108" at bounding box center [211, 74] width 57 height 26
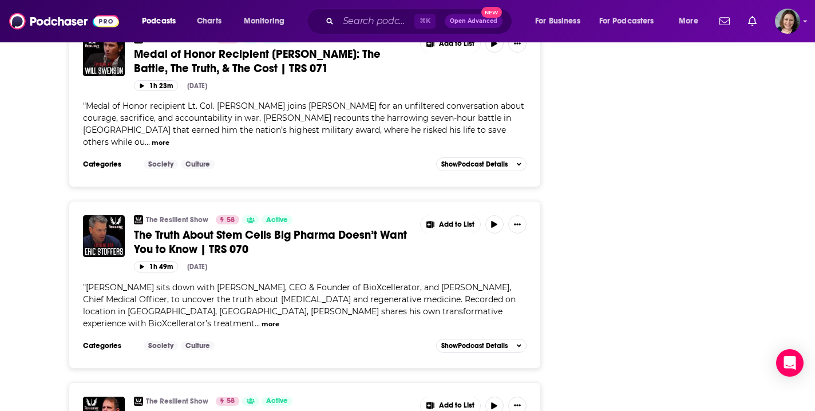
scroll to position [1782, 0]
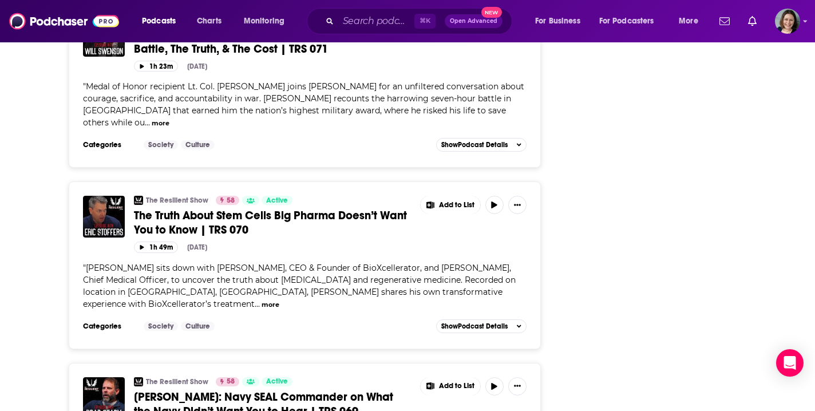
click at [279, 300] on button "more" at bounding box center [271, 305] width 18 height 10
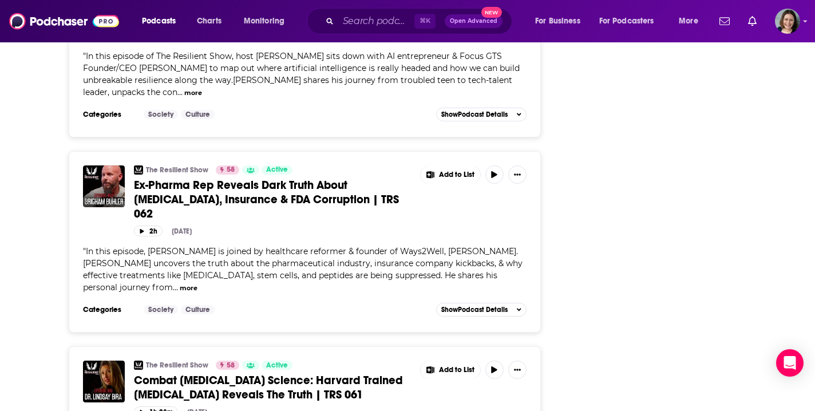
scroll to position [3609, 0]
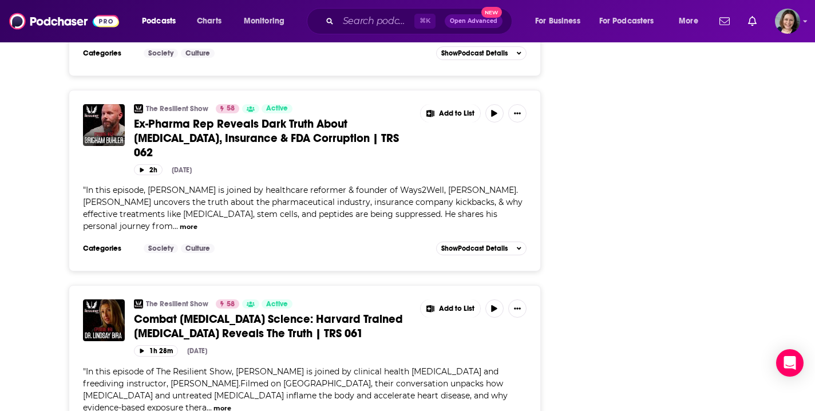
click at [231, 404] on button "more" at bounding box center [223, 409] width 18 height 10
click at [345, 312] on span "Combat PTSD Science: Harvard Trained Psychologist Reveals The Truth | TRS 061" at bounding box center [268, 326] width 269 height 29
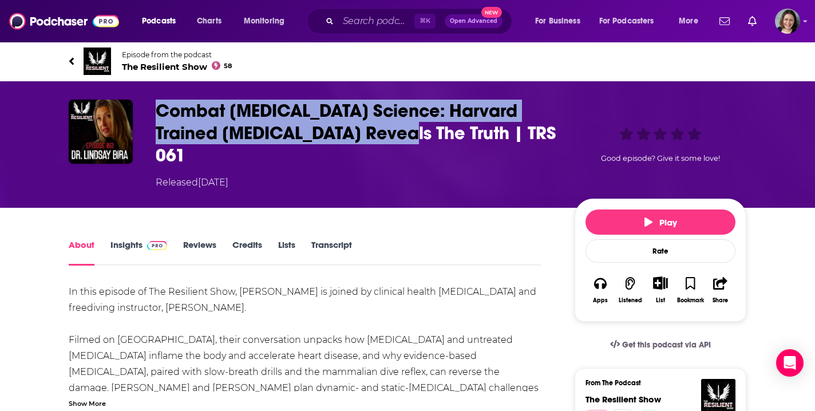
drag, startPoint x: 157, startPoint y: 110, endPoint x: 410, endPoint y: 140, distance: 254.2
click at [410, 140] on h1 "Combat PTSD Science: Harvard Trained Psychologist Reveals The Truth | TRS 061" at bounding box center [356, 133] width 401 height 67
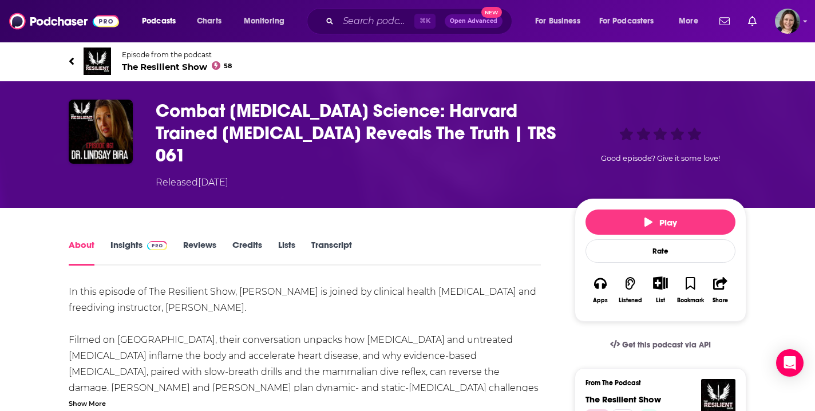
click at [93, 397] on div "Show More" at bounding box center [87, 402] width 37 height 11
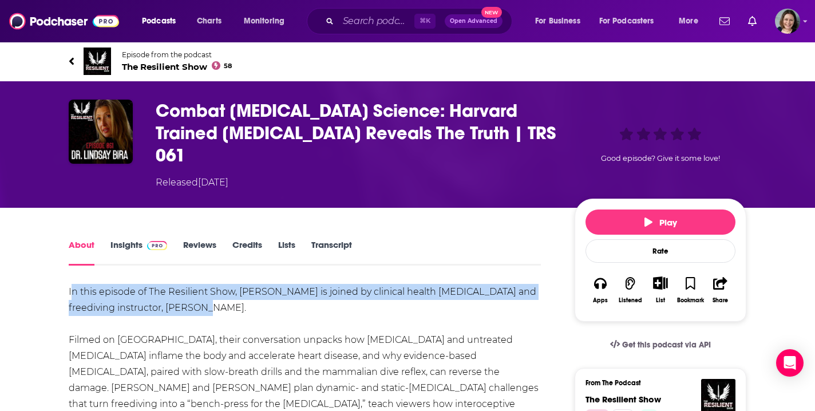
drag, startPoint x: 70, startPoint y: 271, endPoint x: 203, endPoint y: 279, distance: 133.0
drag, startPoint x: 242, startPoint y: 286, endPoint x: 69, endPoint y: 271, distance: 174.2
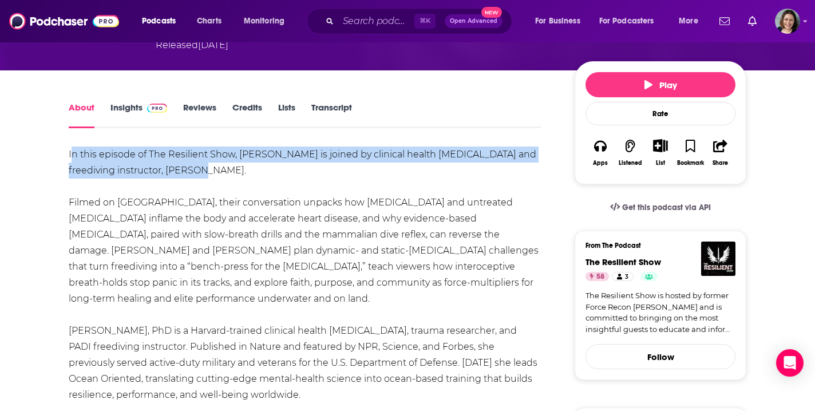
scroll to position [144, 0]
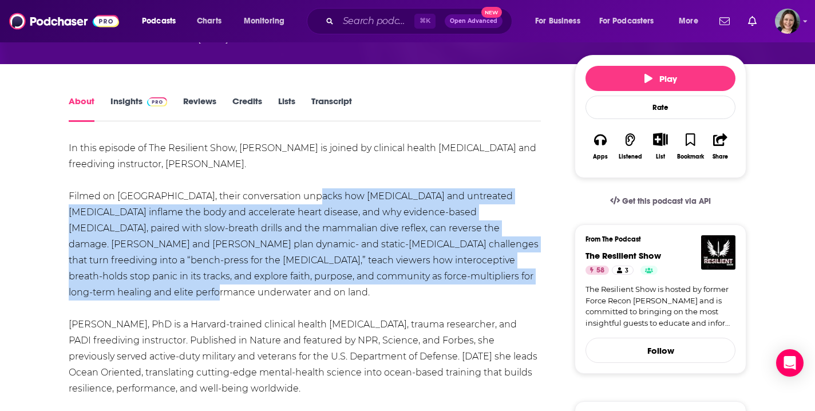
drag, startPoint x: 295, startPoint y: 175, endPoint x: 529, endPoint y: 249, distance: 245.5
click at [121, 96] on link "Insights" at bounding box center [139, 109] width 57 height 26
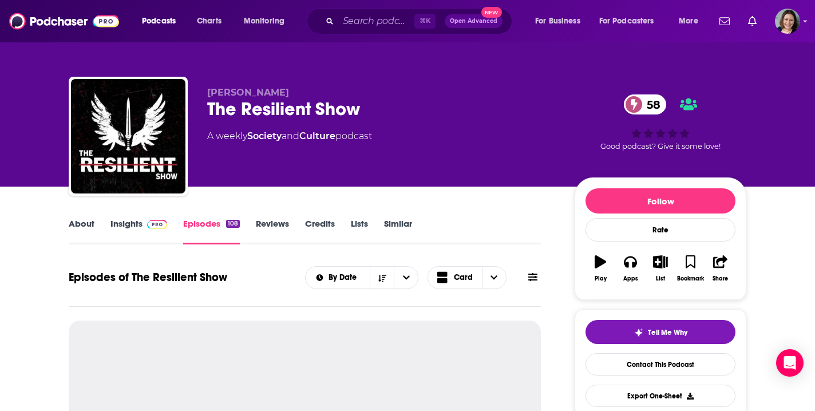
click at [136, 220] on link "Insights" at bounding box center [139, 231] width 57 height 26
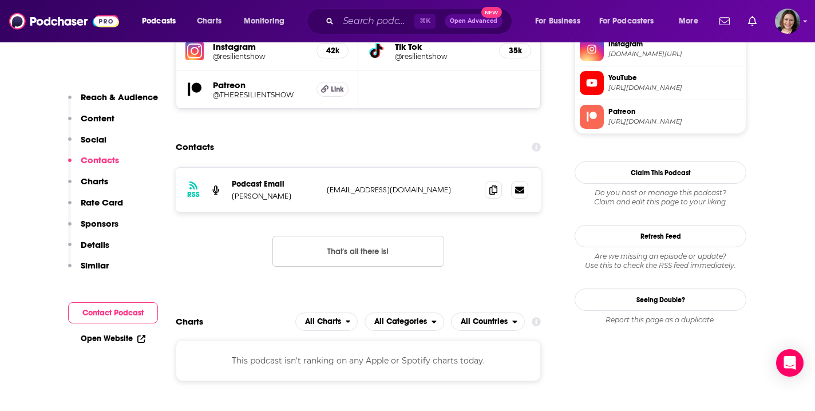
scroll to position [1083, 0]
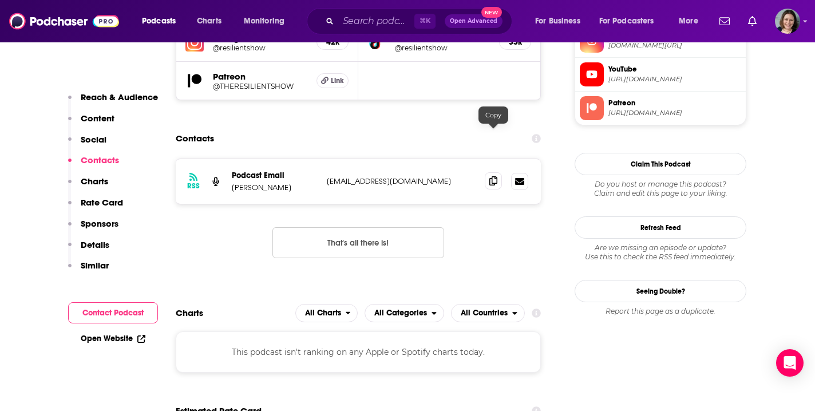
click at [496, 176] on icon at bounding box center [494, 180] width 8 height 9
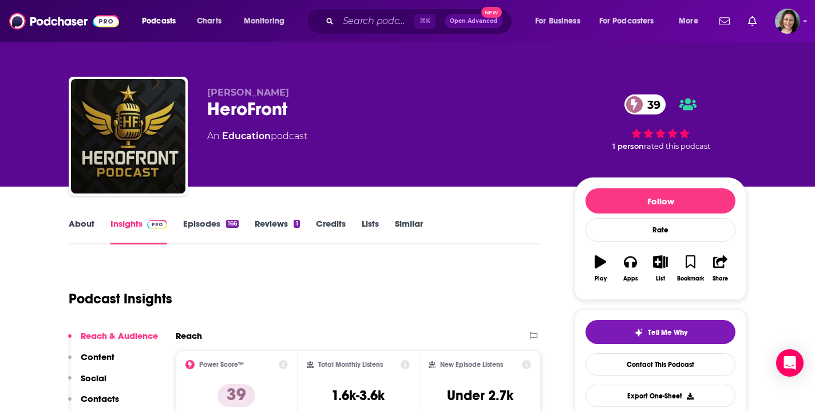
click at [198, 227] on link "Episodes 166" at bounding box center [211, 231] width 56 height 26
